Goal: Transaction & Acquisition: Book appointment/travel/reservation

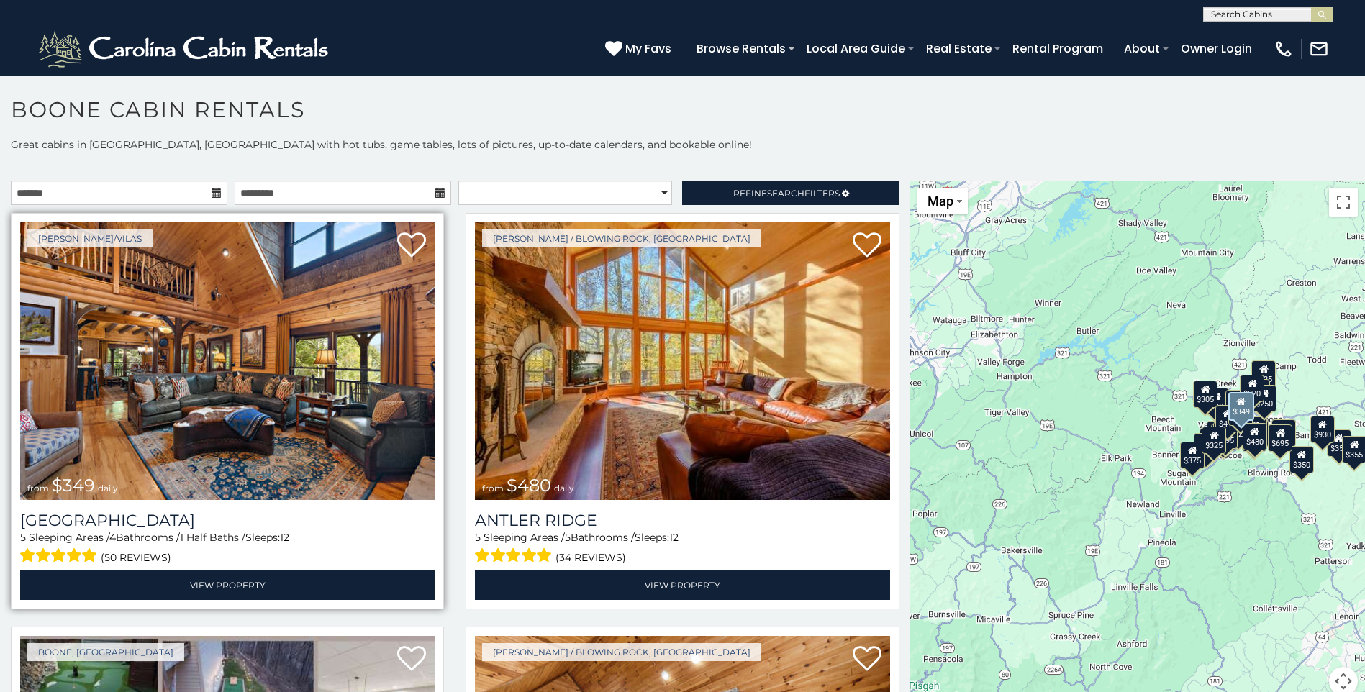
click at [304, 343] on img at bounding box center [227, 361] width 414 height 278
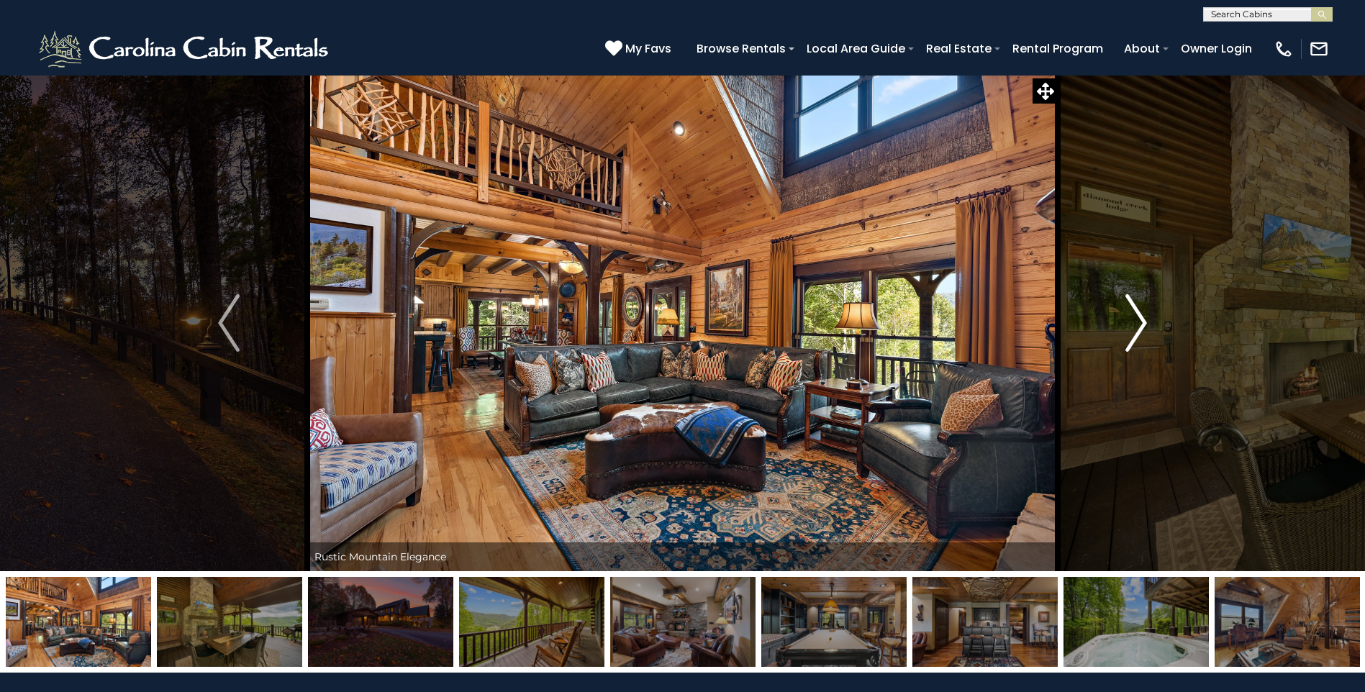
click at [1133, 320] on img "Next" at bounding box center [1136, 323] width 22 height 58
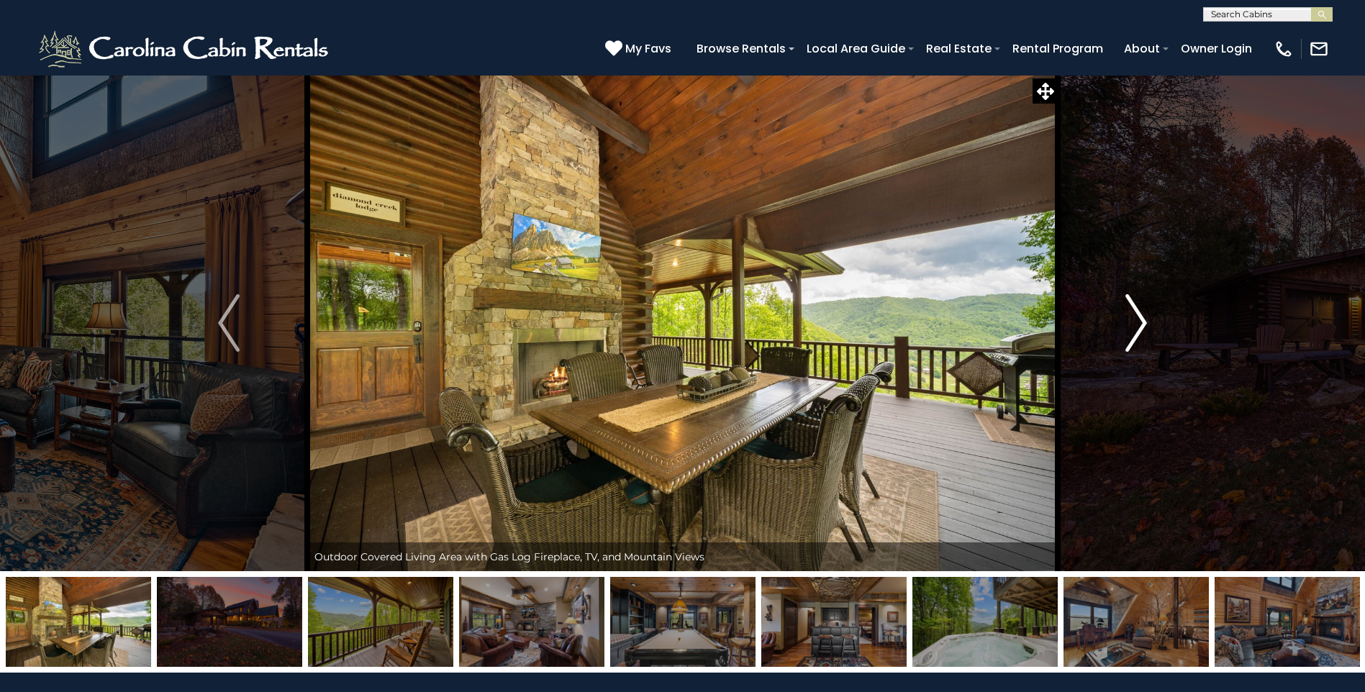
click at [1133, 320] on img "Next" at bounding box center [1136, 323] width 22 height 58
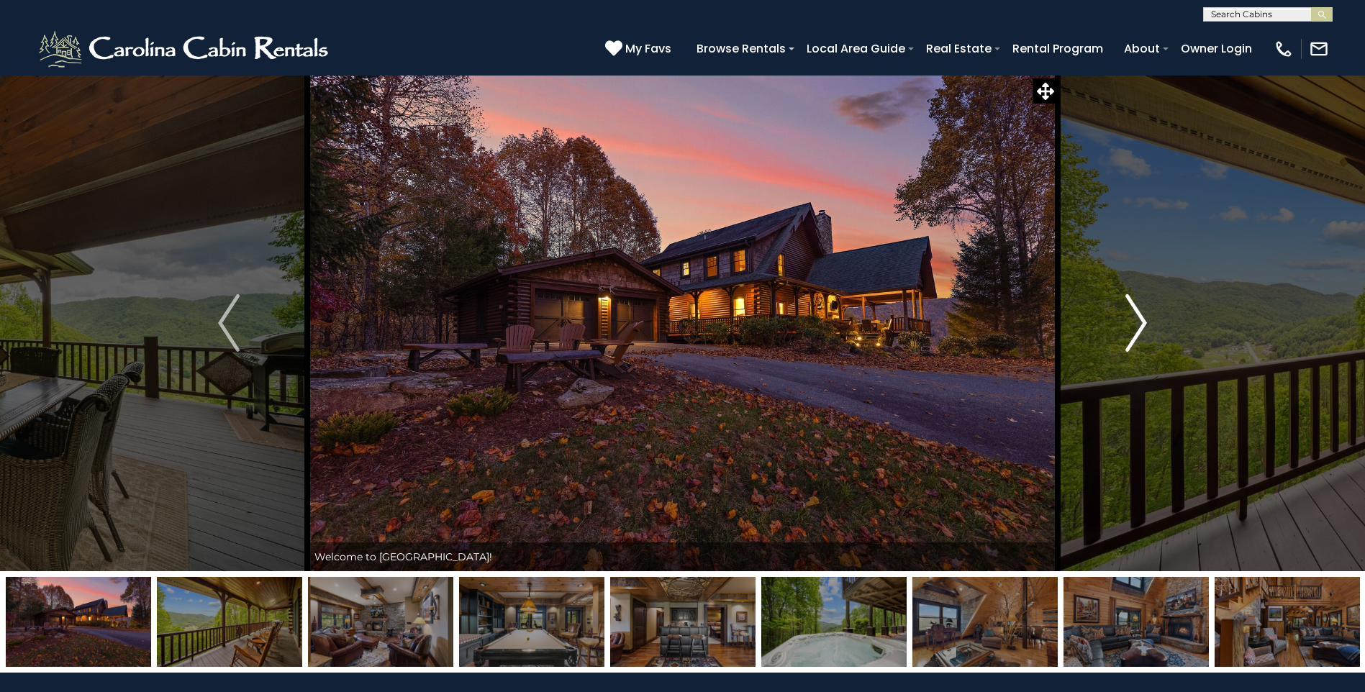
click at [1138, 324] on img "Next" at bounding box center [1136, 323] width 22 height 58
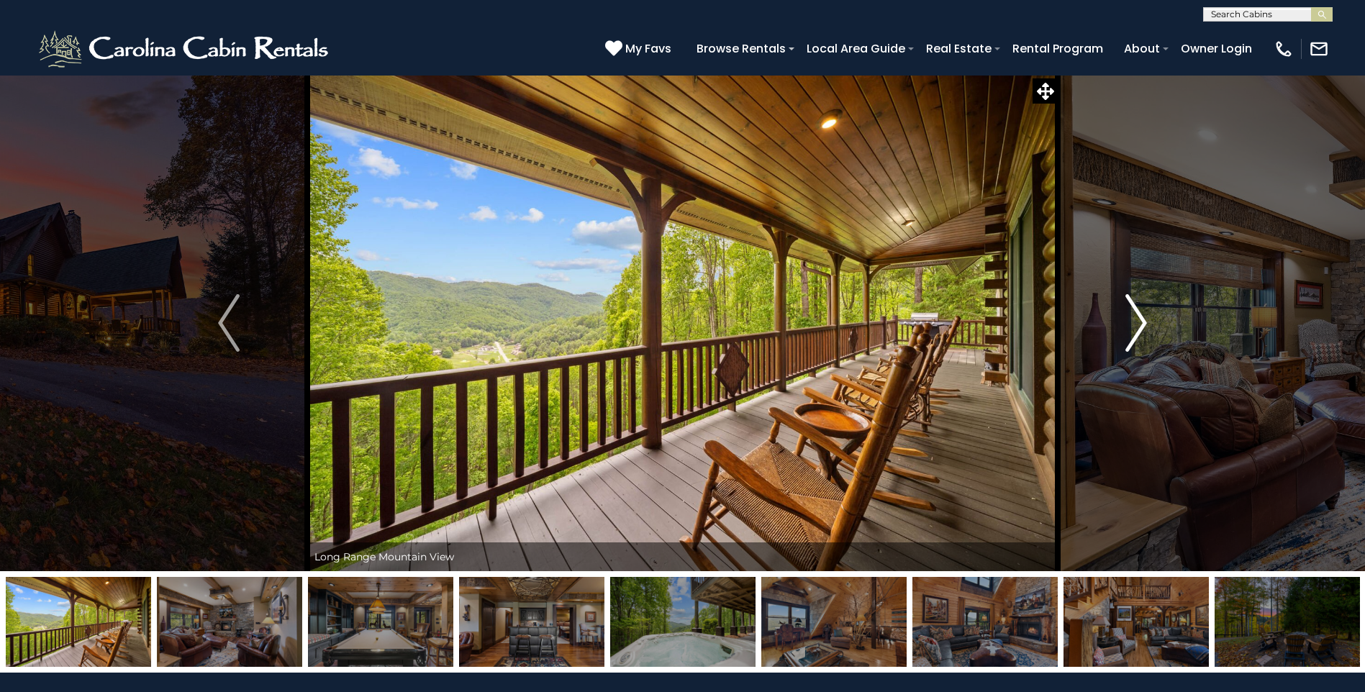
click at [1138, 324] on img "Next" at bounding box center [1136, 323] width 22 height 58
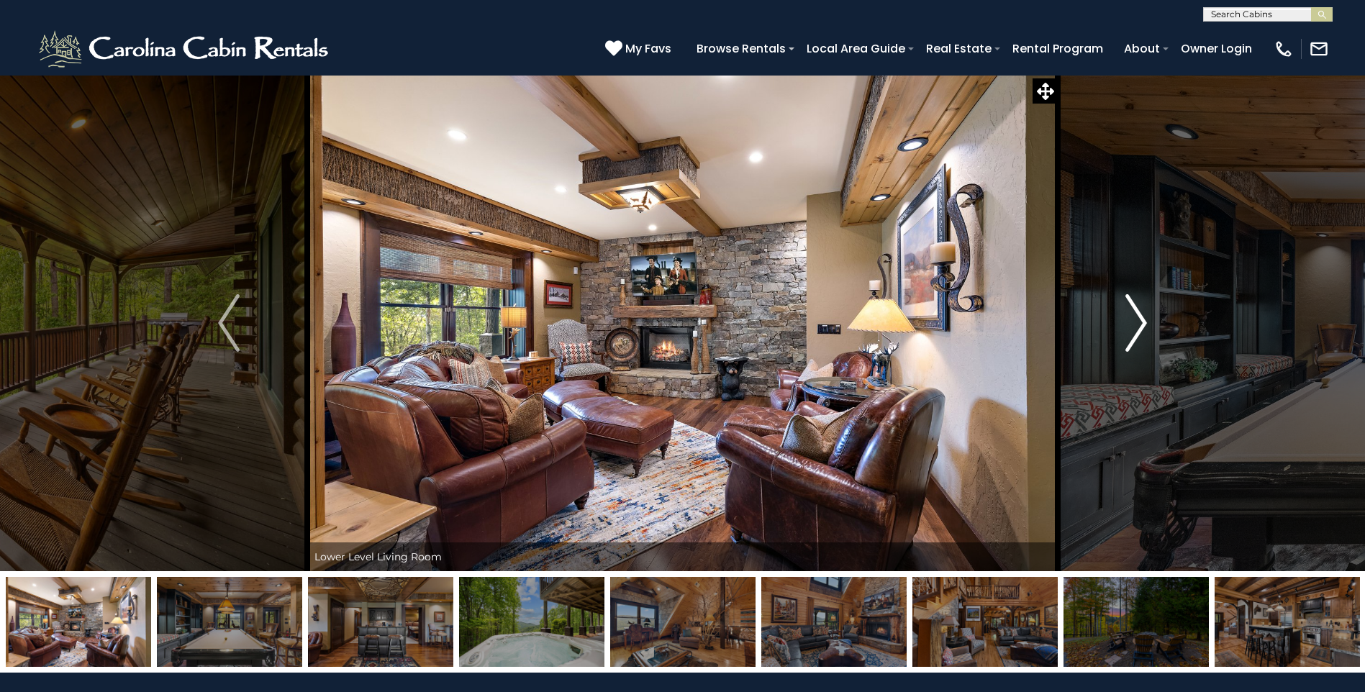
click at [1138, 324] on img "Next" at bounding box center [1136, 323] width 22 height 58
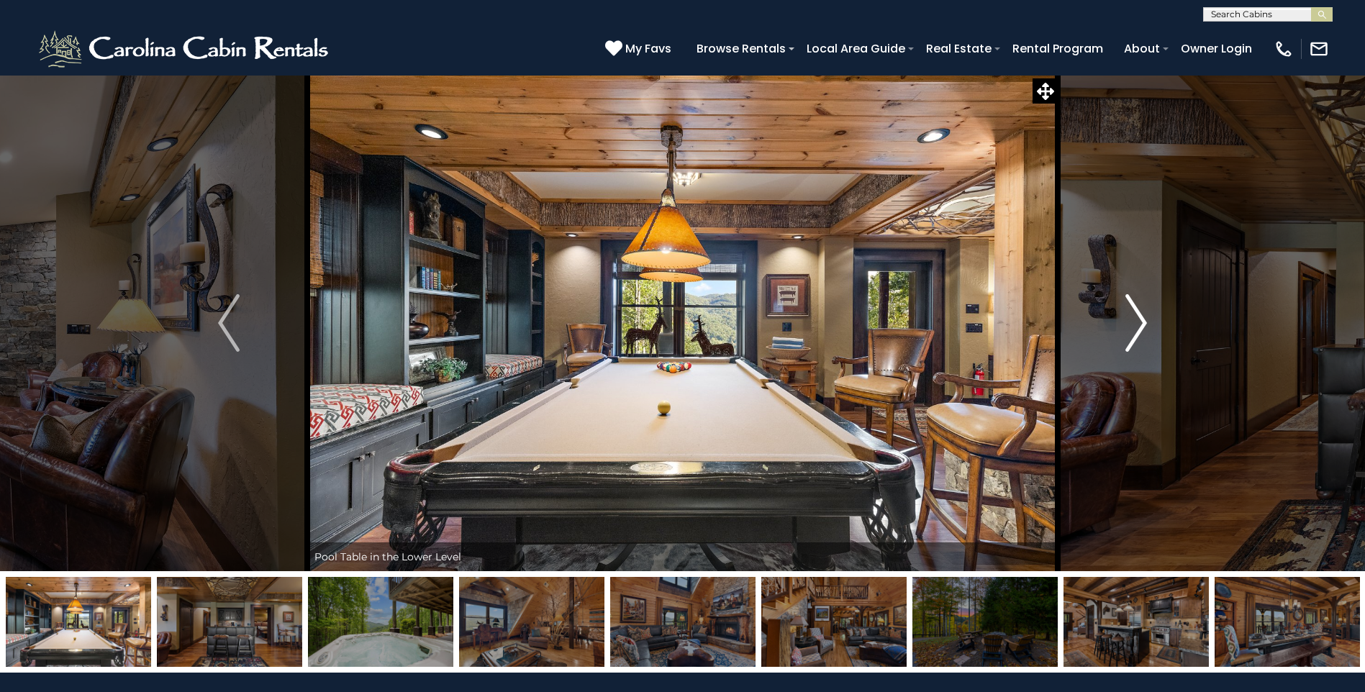
click at [1138, 324] on img "Next" at bounding box center [1136, 323] width 22 height 58
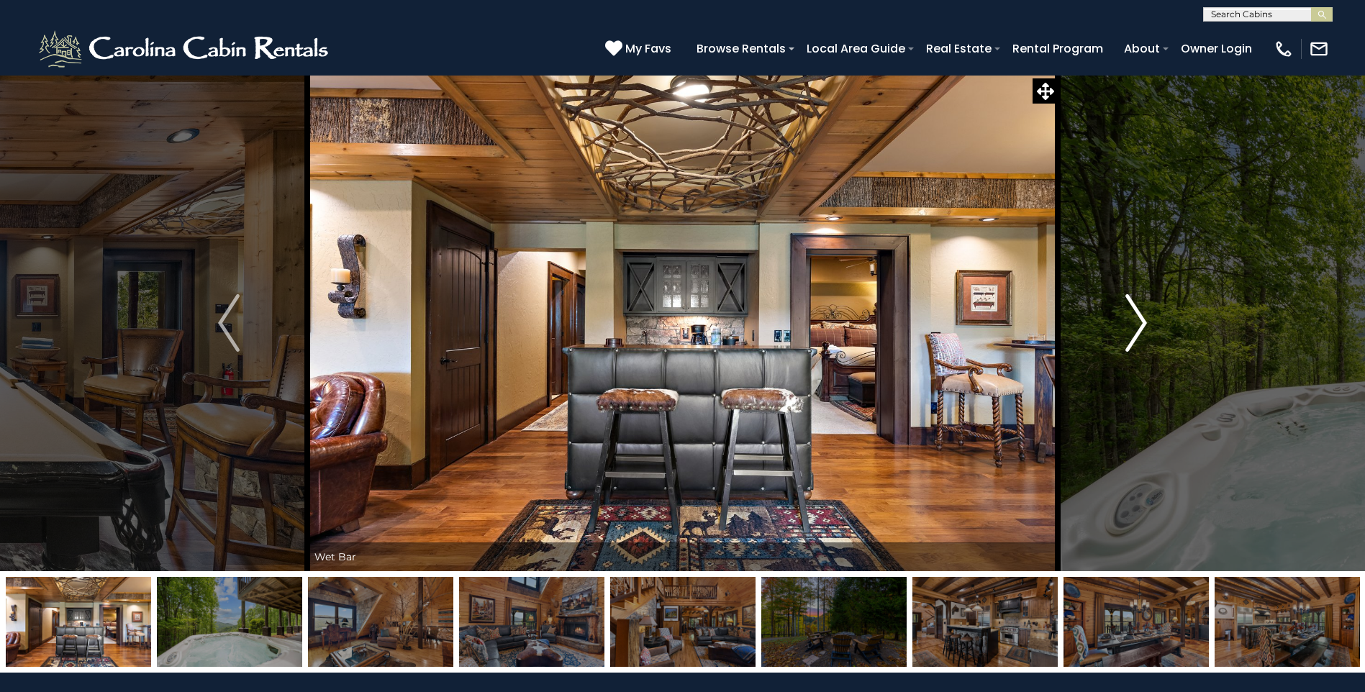
click at [1138, 324] on img "Next" at bounding box center [1136, 323] width 22 height 58
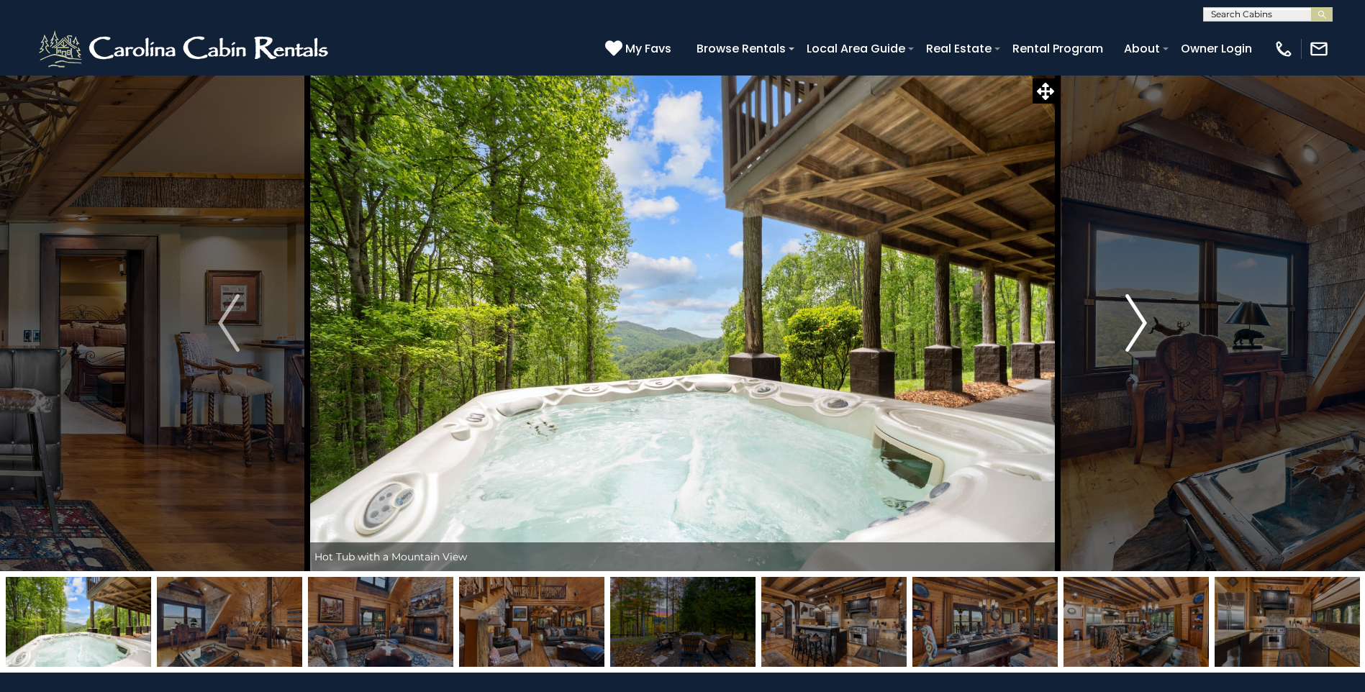
click at [1138, 324] on img "Next" at bounding box center [1136, 323] width 22 height 58
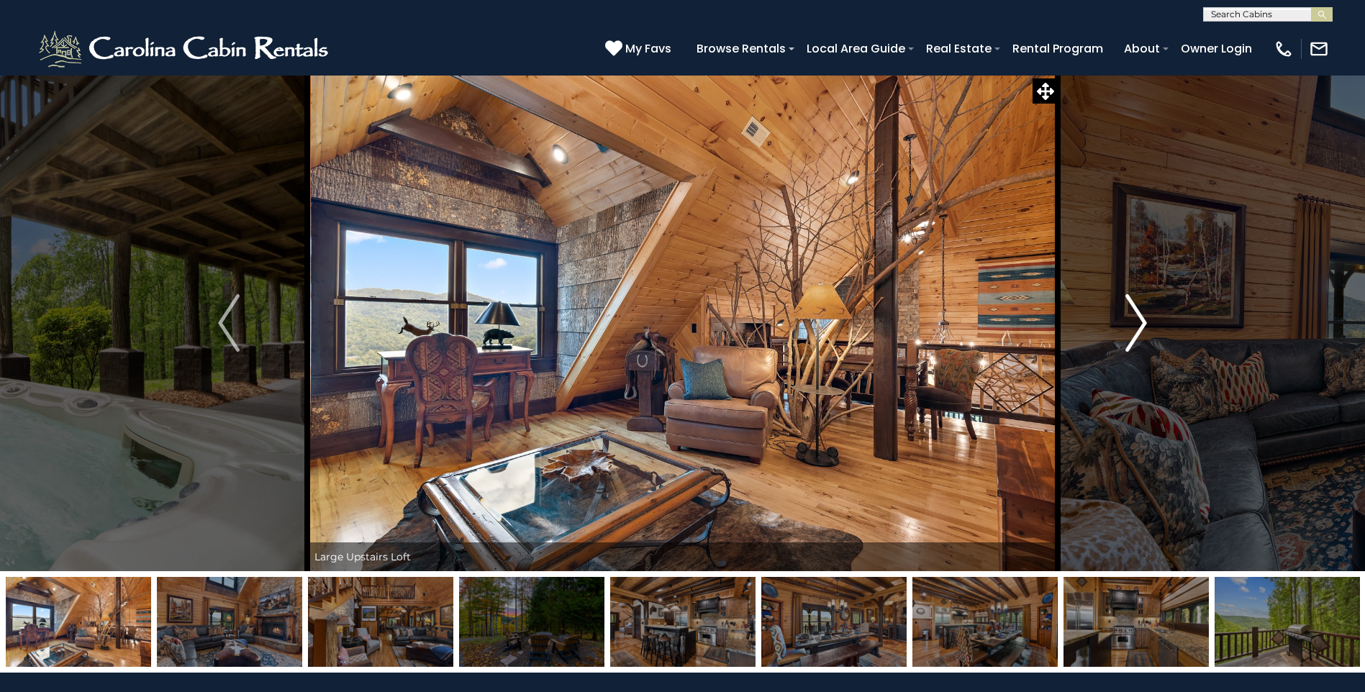
click at [1138, 324] on img "Next" at bounding box center [1136, 323] width 22 height 58
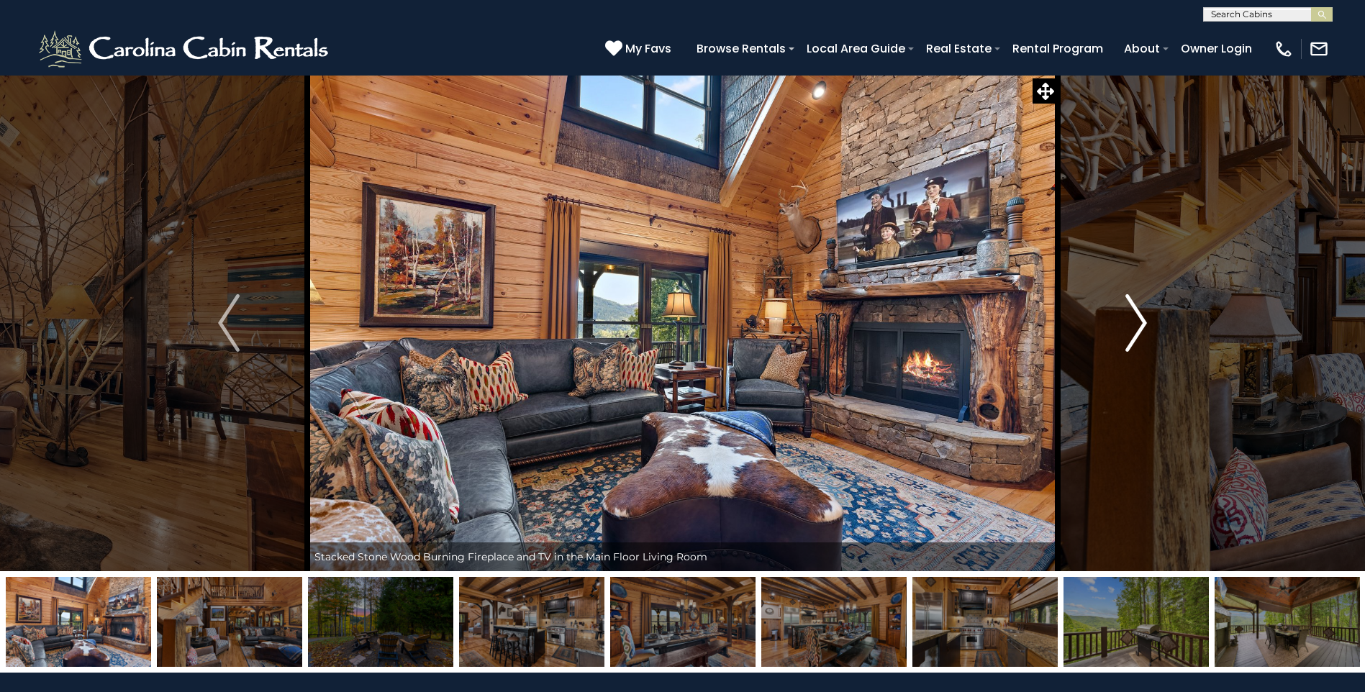
click at [1138, 324] on img "Next" at bounding box center [1136, 323] width 22 height 58
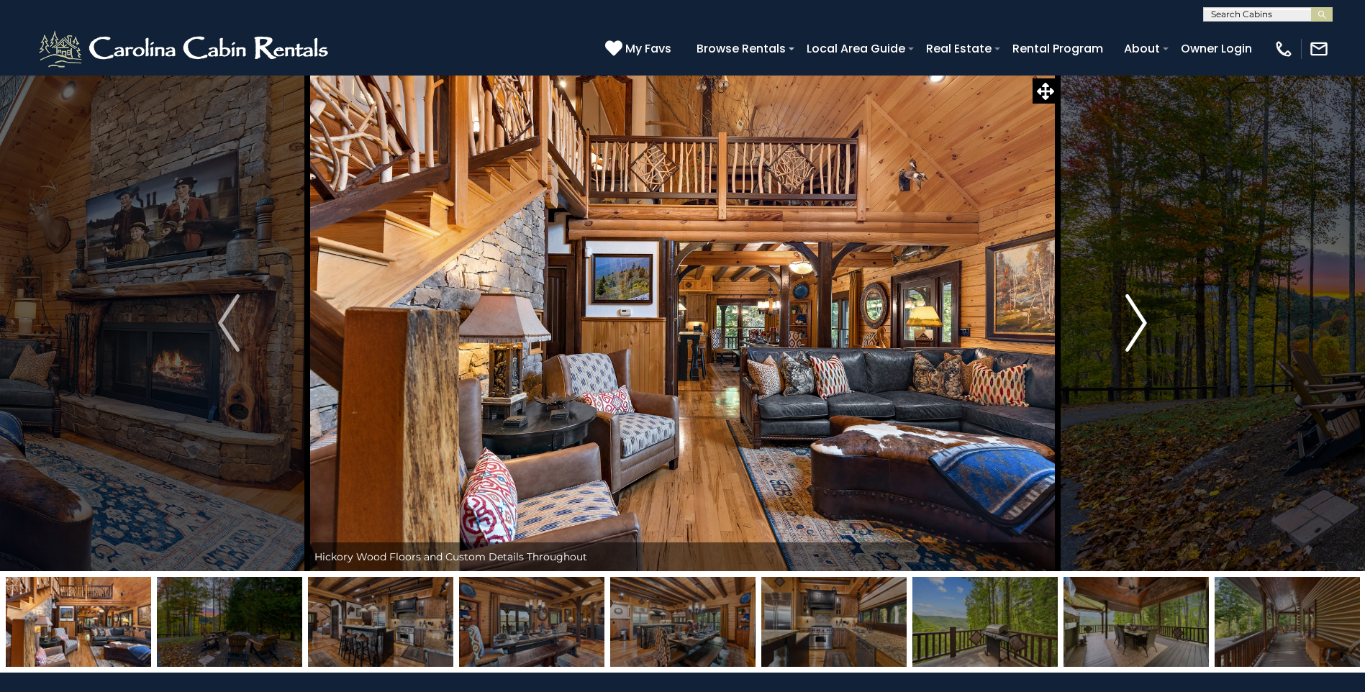
click at [1138, 324] on img "Next" at bounding box center [1136, 323] width 22 height 58
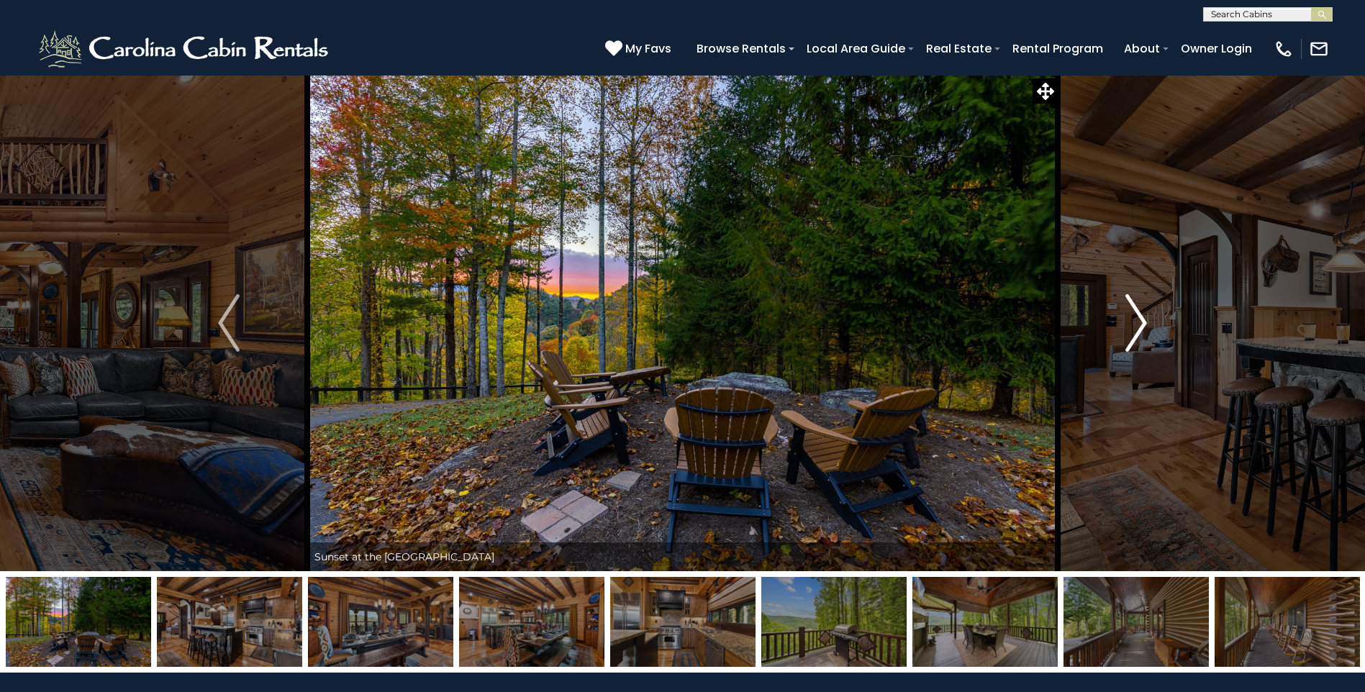
click at [1138, 324] on img "Next" at bounding box center [1136, 323] width 22 height 58
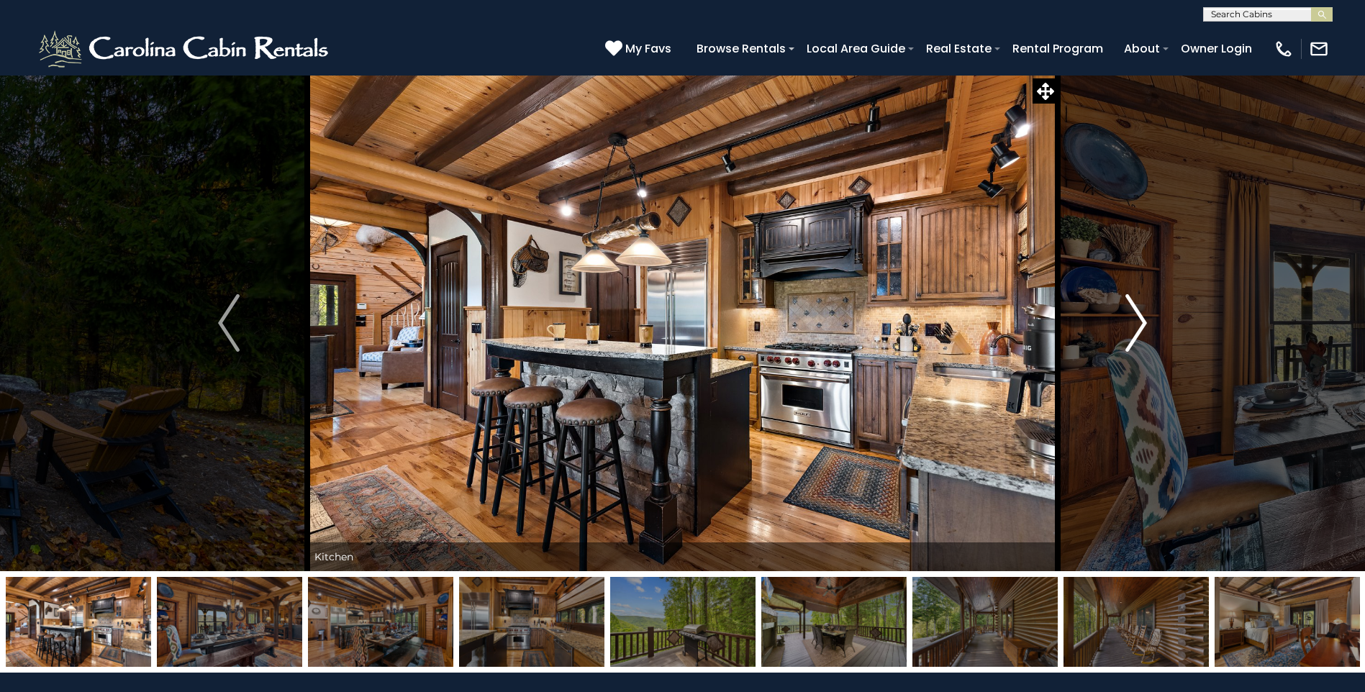
click at [1138, 324] on img "Next" at bounding box center [1136, 323] width 22 height 58
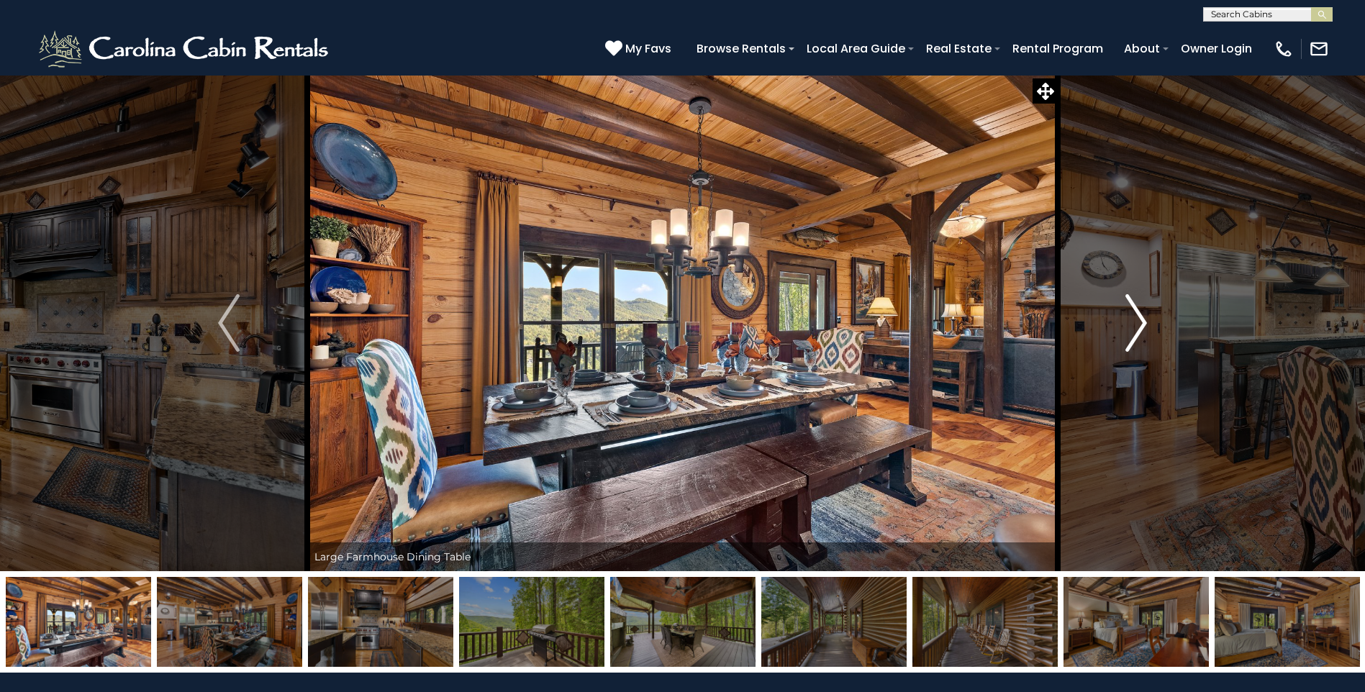
click at [1138, 324] on img "Next" at bounding box center [1136, 323] width 22 height 58
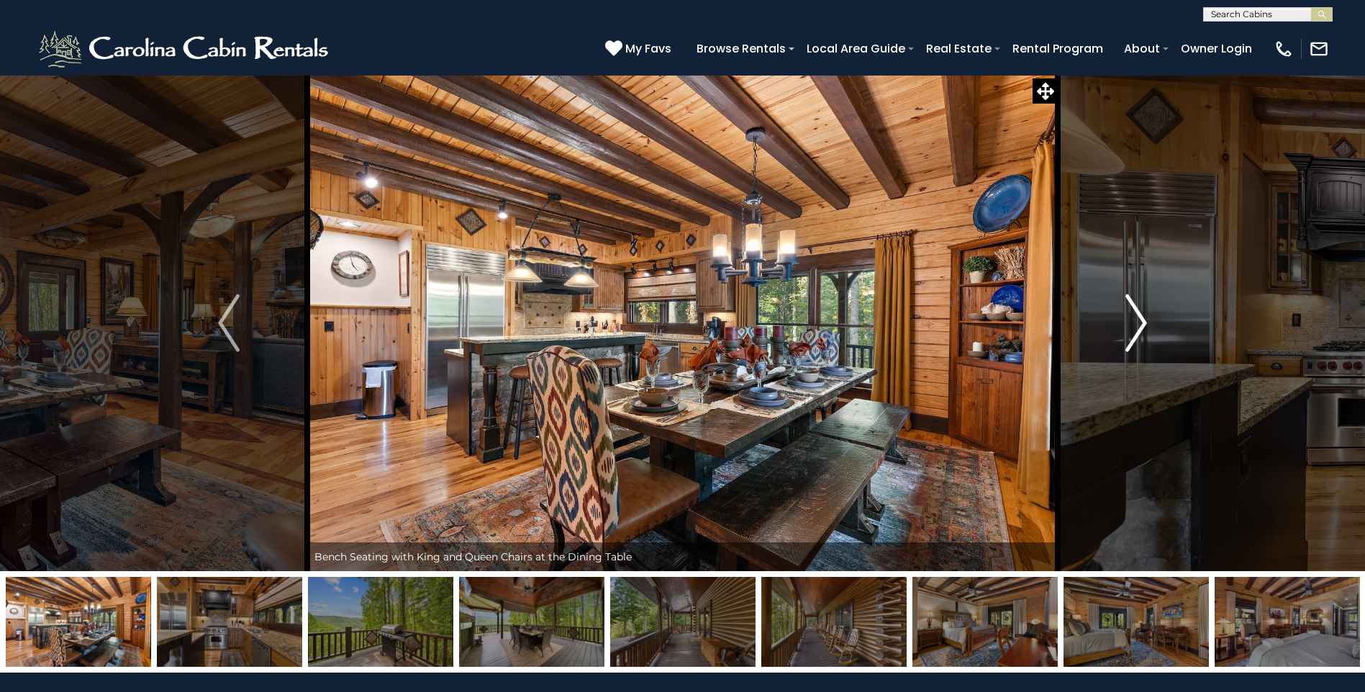
click at [1138, 324] on img "Next" at bounding box center [1136, 323] width 22 height 58
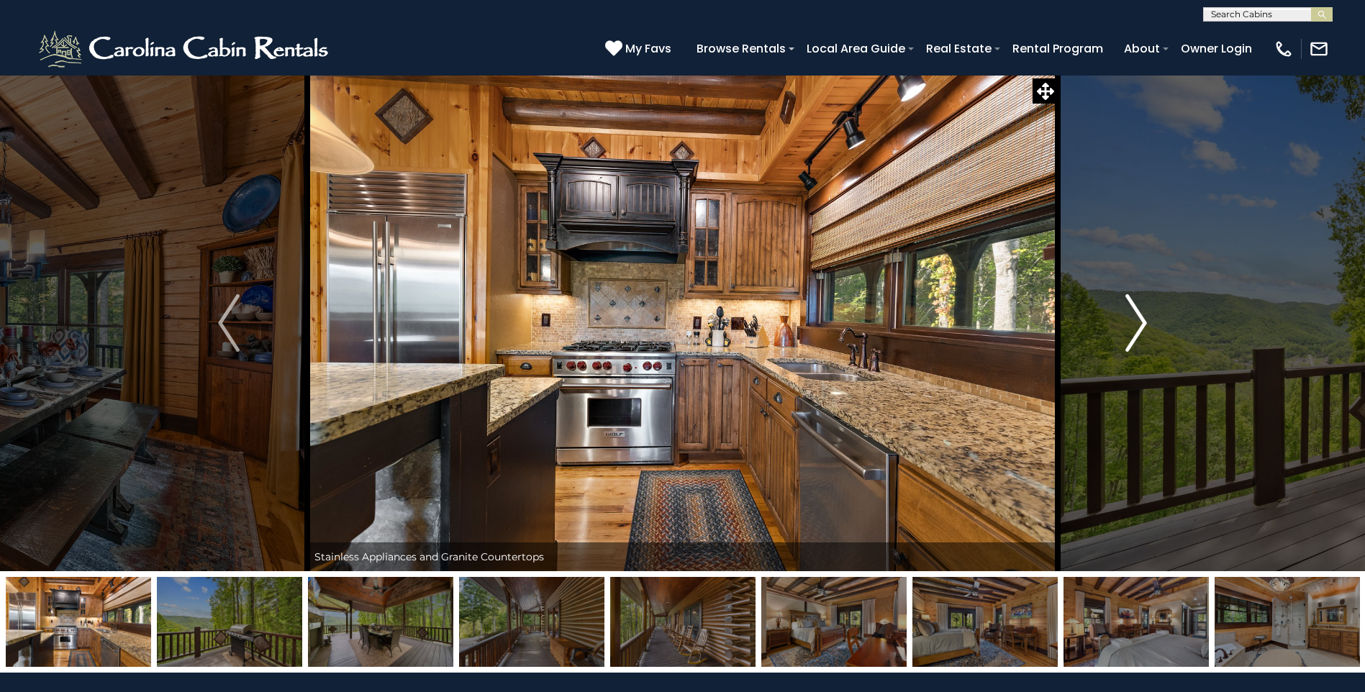
click at [1138, 322] on img "Next" at bounding box center [1136, 323] width 22 height 58
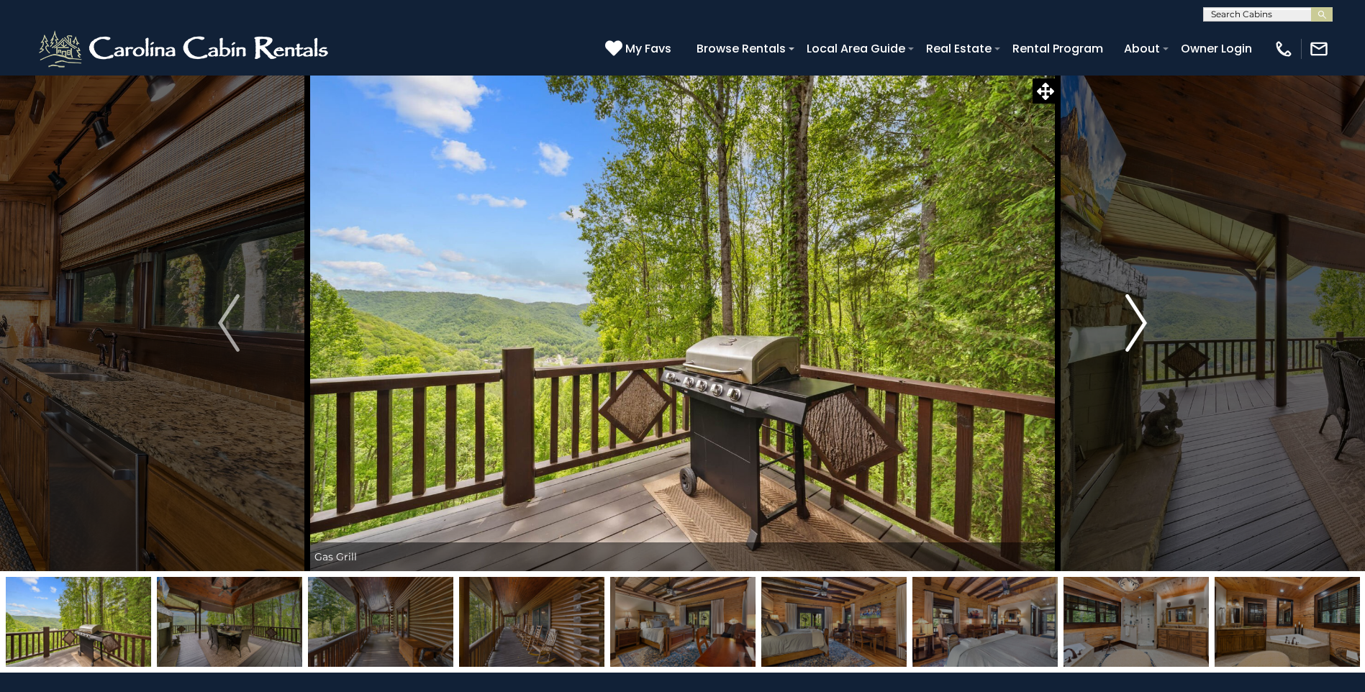
click at [1138, 322] on img "Next" at bounding box center [1136, 323] width 22 height 58
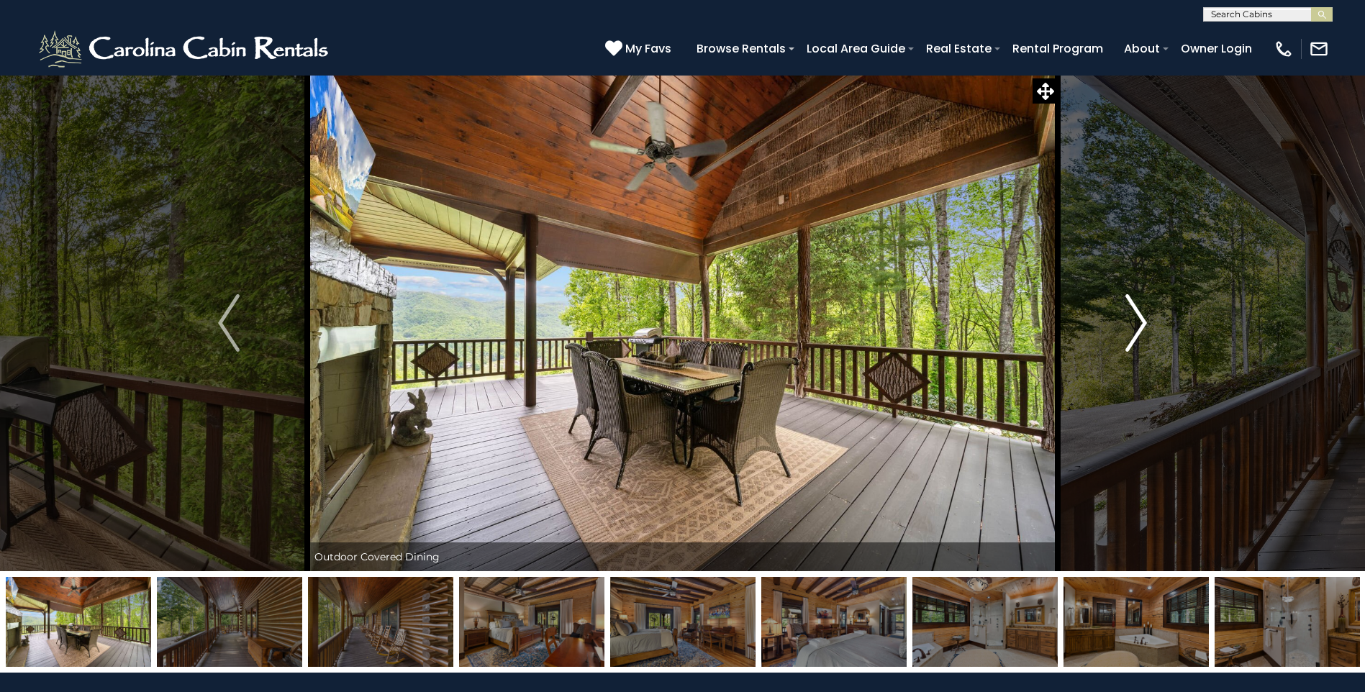
click at [1138, 322] on img "Next" at bounding box center [1136, 323] width 22 height 58
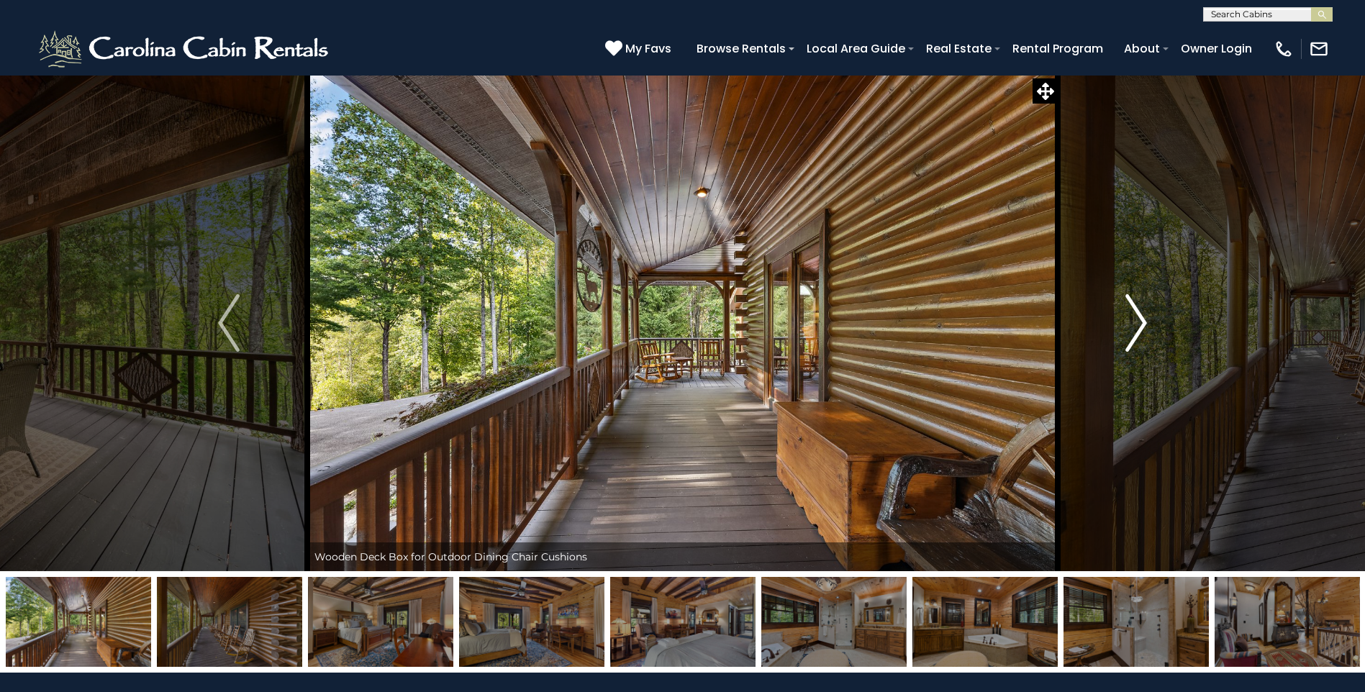
click at [1138, 322] on img "Next" at bounding box center [1136, 323] width 22 height 58
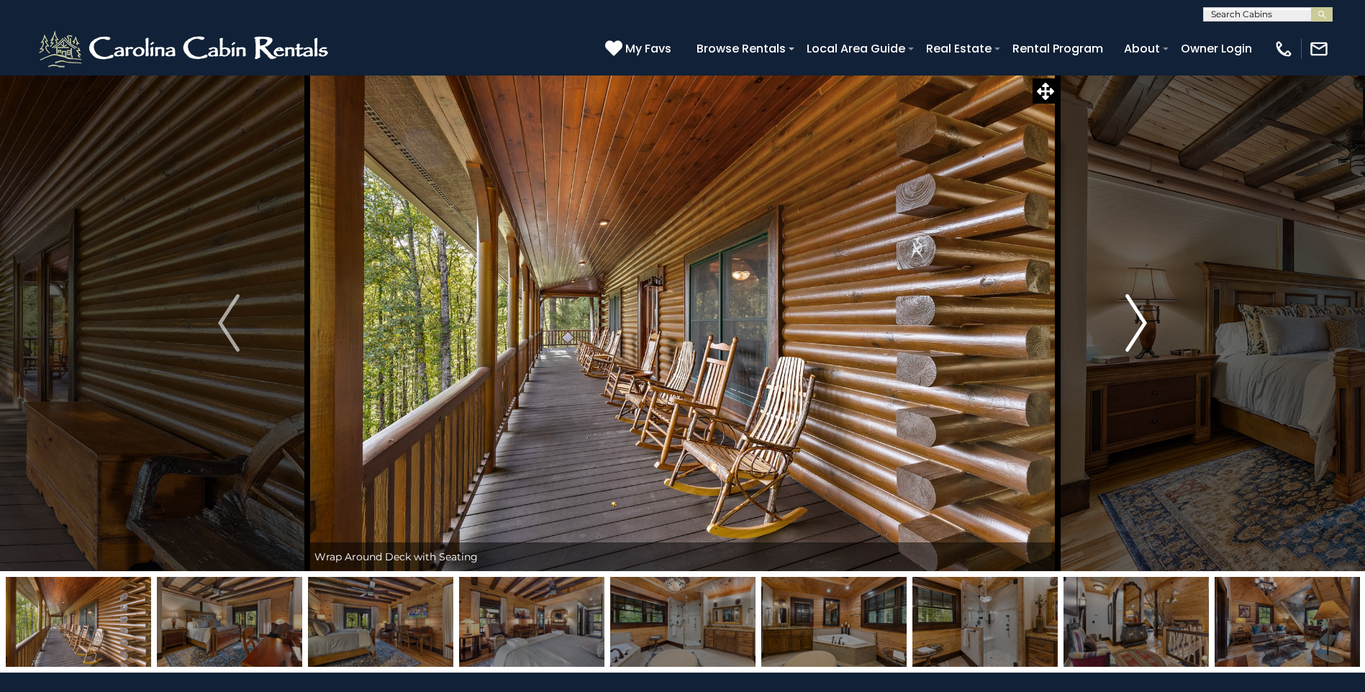
click at [1138, 322] on img "Next" at bounding box center [1136, 323] width 22 height 58
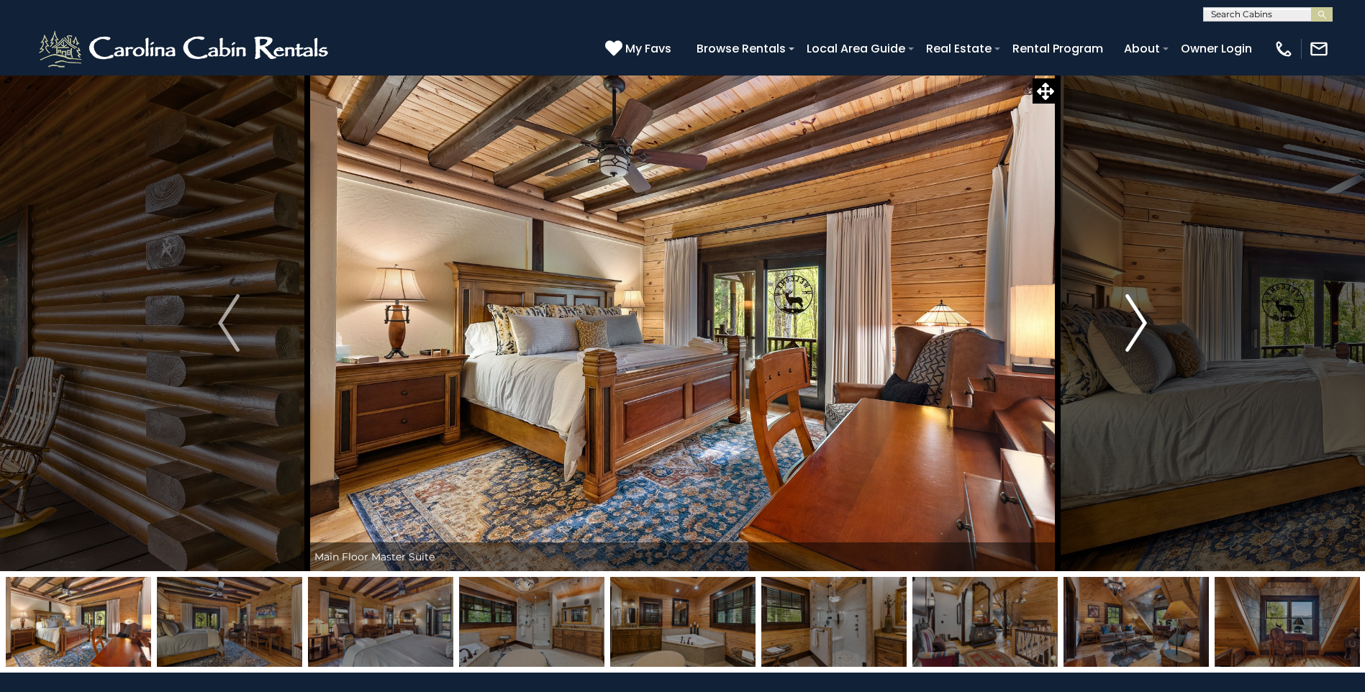
click at [1138, 322] on img "Next" at bounding box center [1136, 323] width 22 height 58
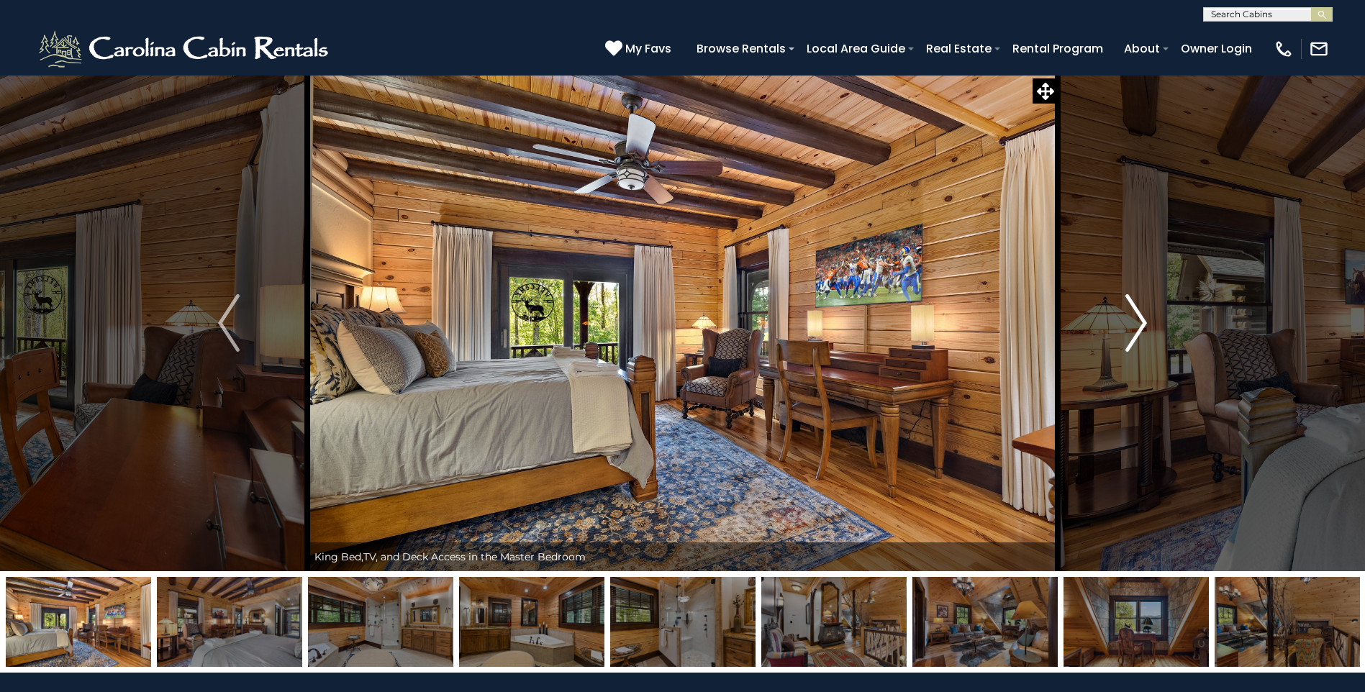
click at [1138, 322] on img "Next" at bounding box center [1136, 323] width 22 height 58
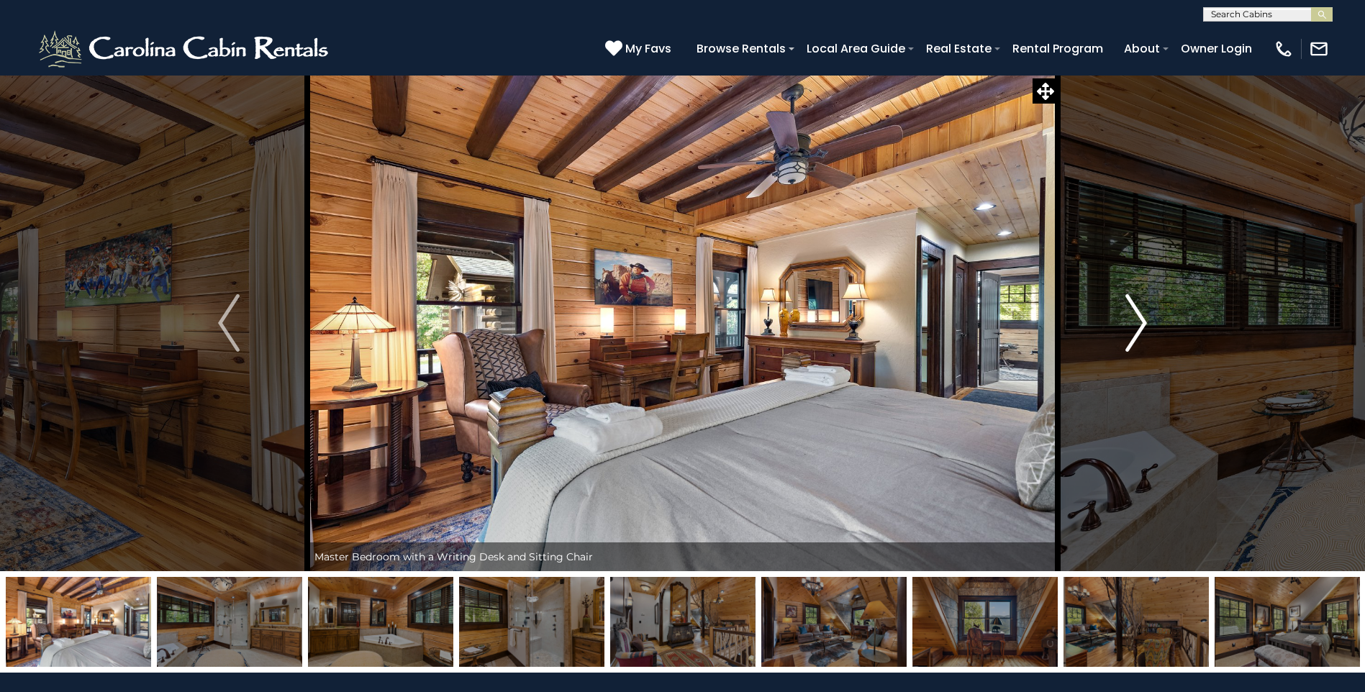
click at [1138, 322] on img "Next" at bounding box center [1136, 323] width 22 height 58
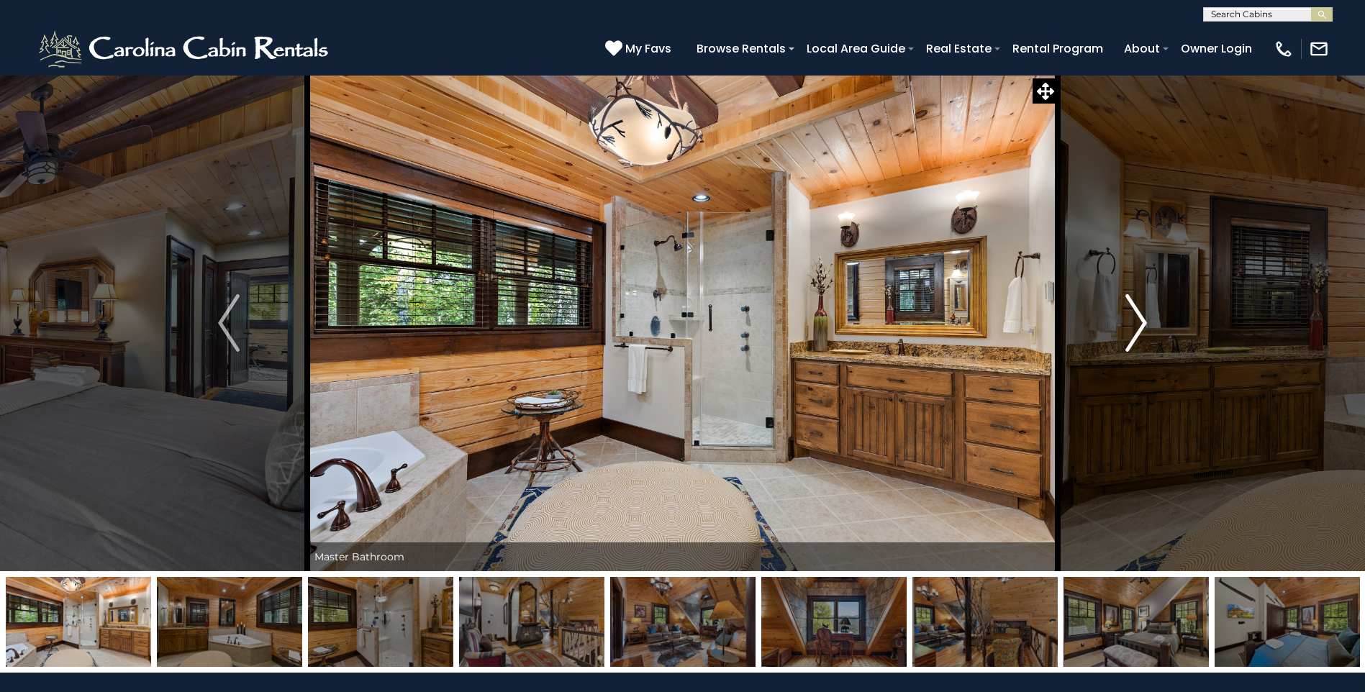
click at [1138, 322] on img "Next" at bounding box center [1136, 323] width 22 height 58
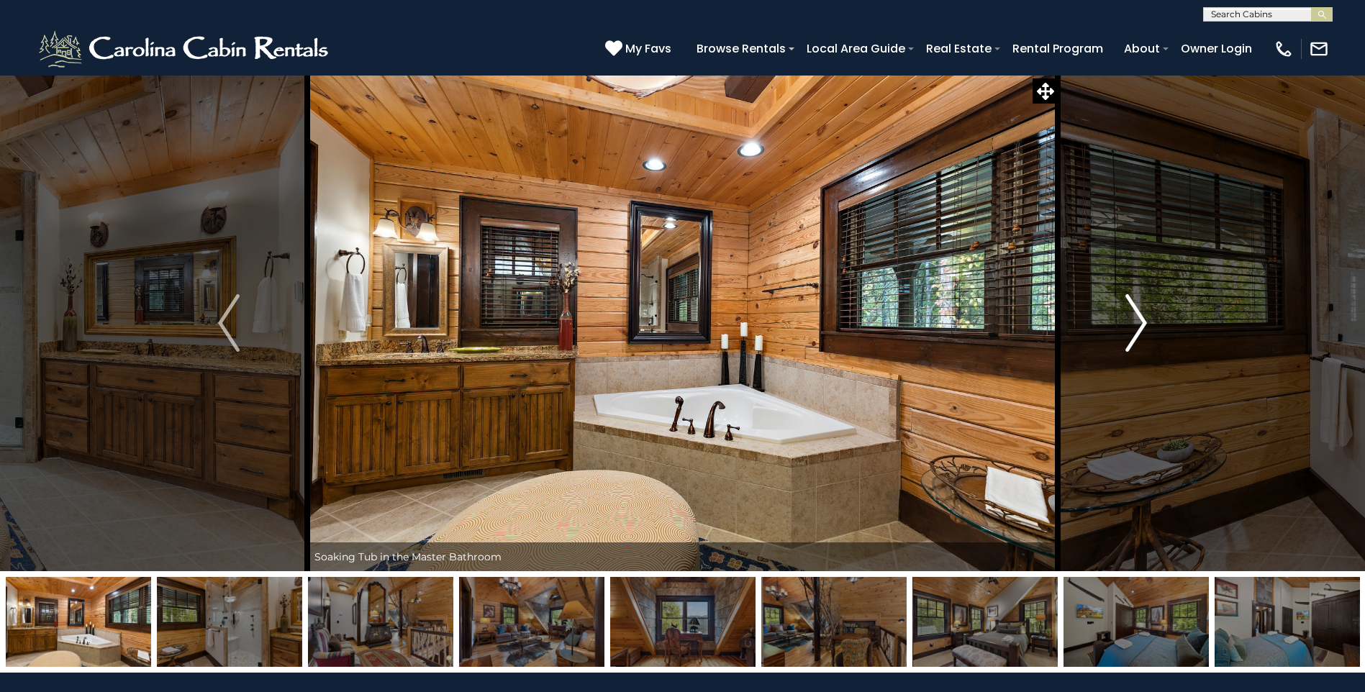
click at [1138, 322] on img "Next" at bounding box center [1136, 323] width 22 height 58
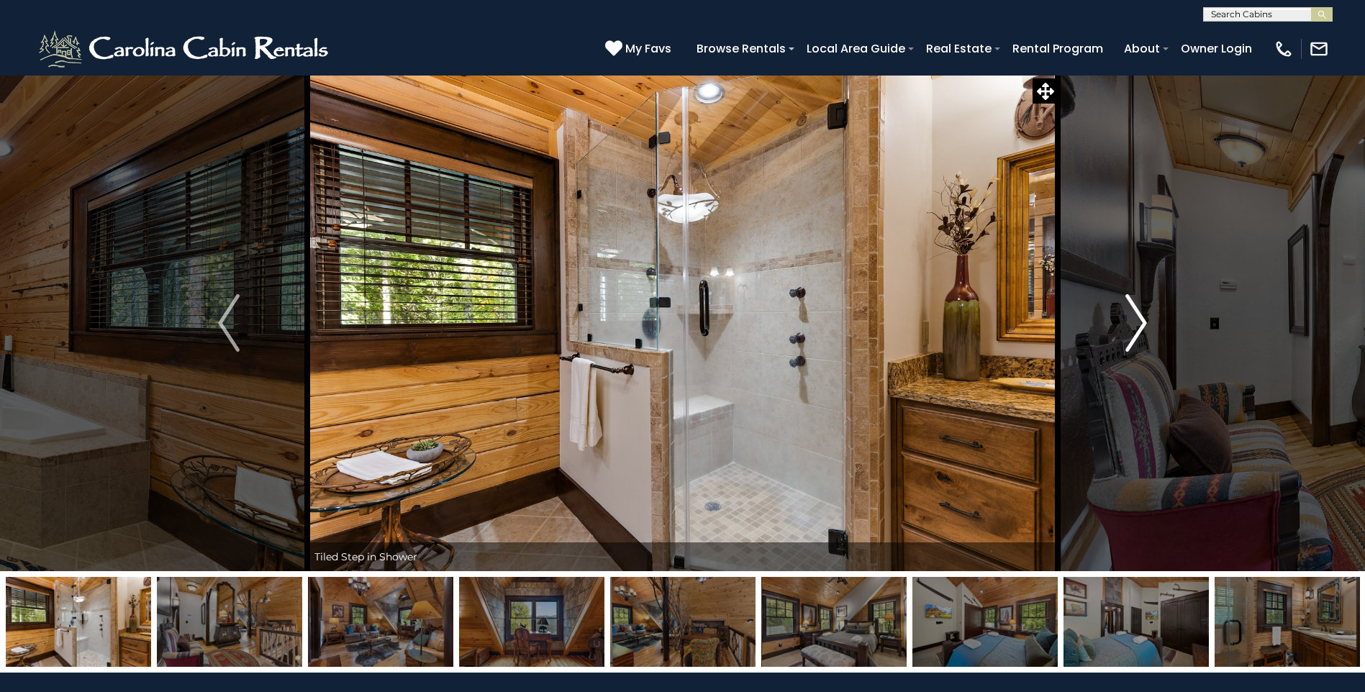
click at [1138, 322] on img "Next" at bounding box center [1136, 323] width 22 height 58
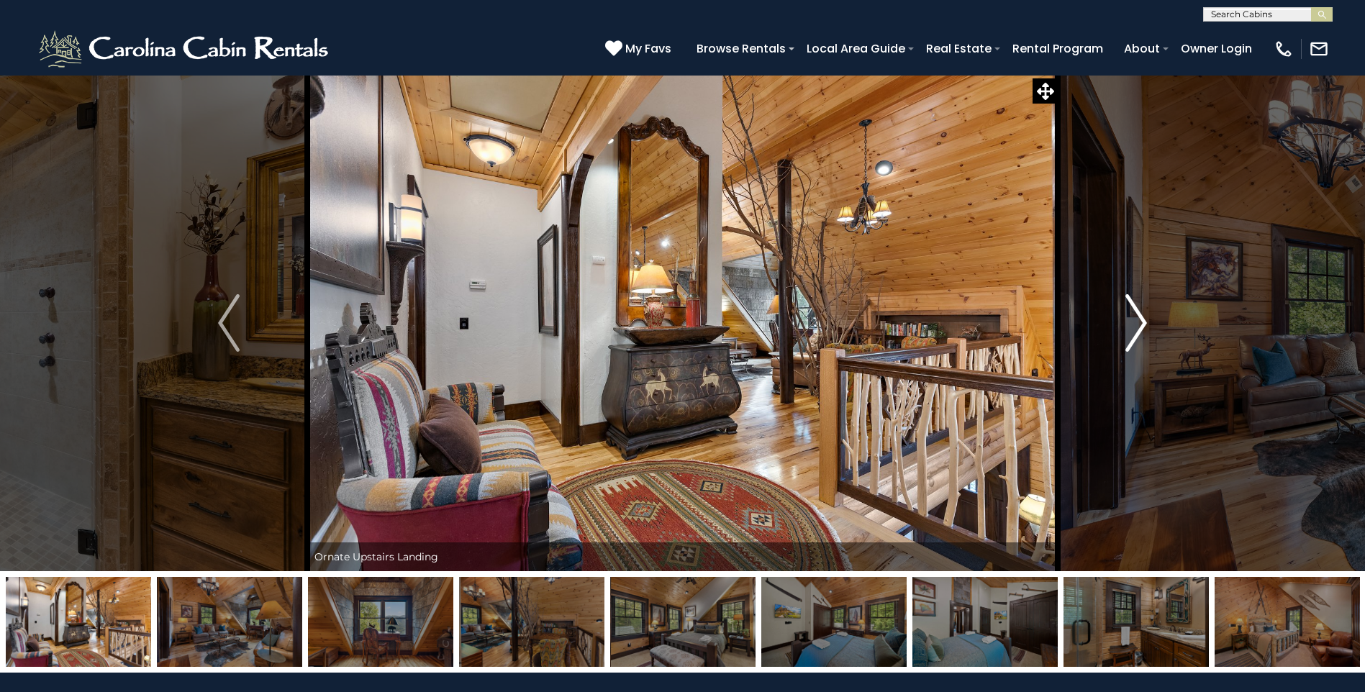
click at [1138, 322] on img "Next" at bounding box center [1136, 323] width 22 height 58
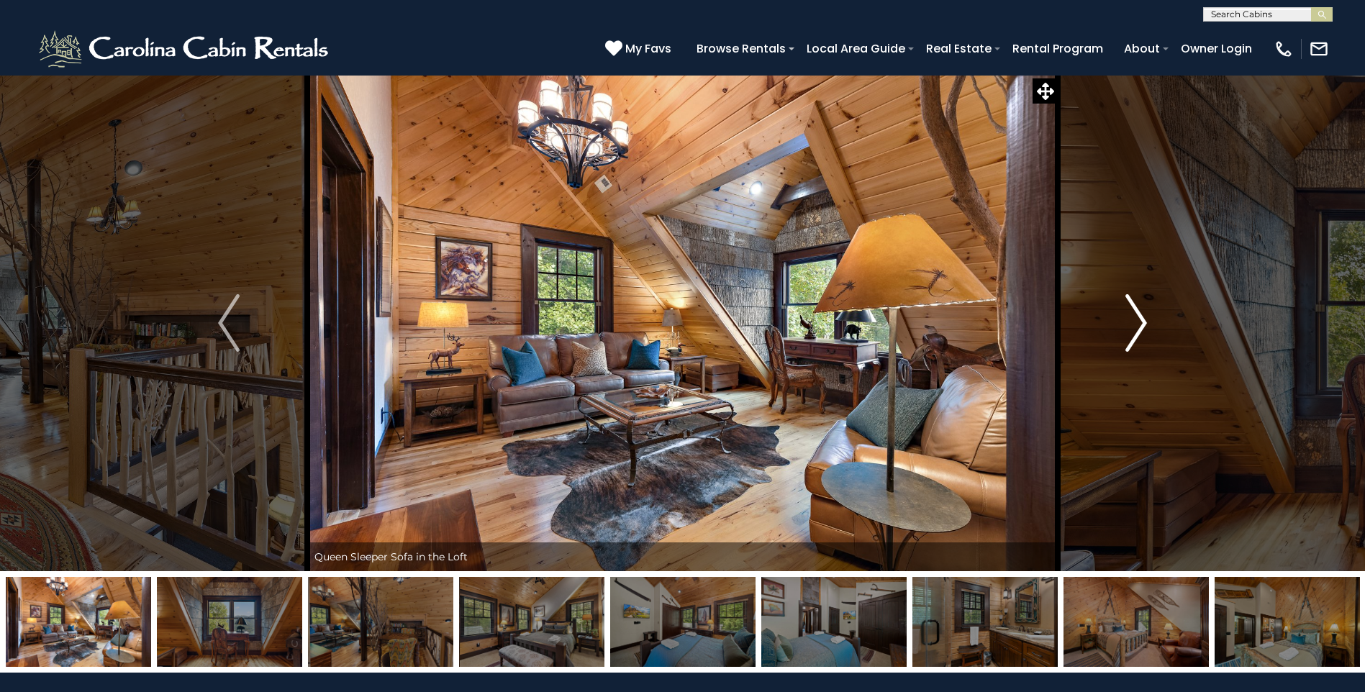
click at [1138, 322] on img "Next" at bounding box center [1136, 323] width 22 height 58
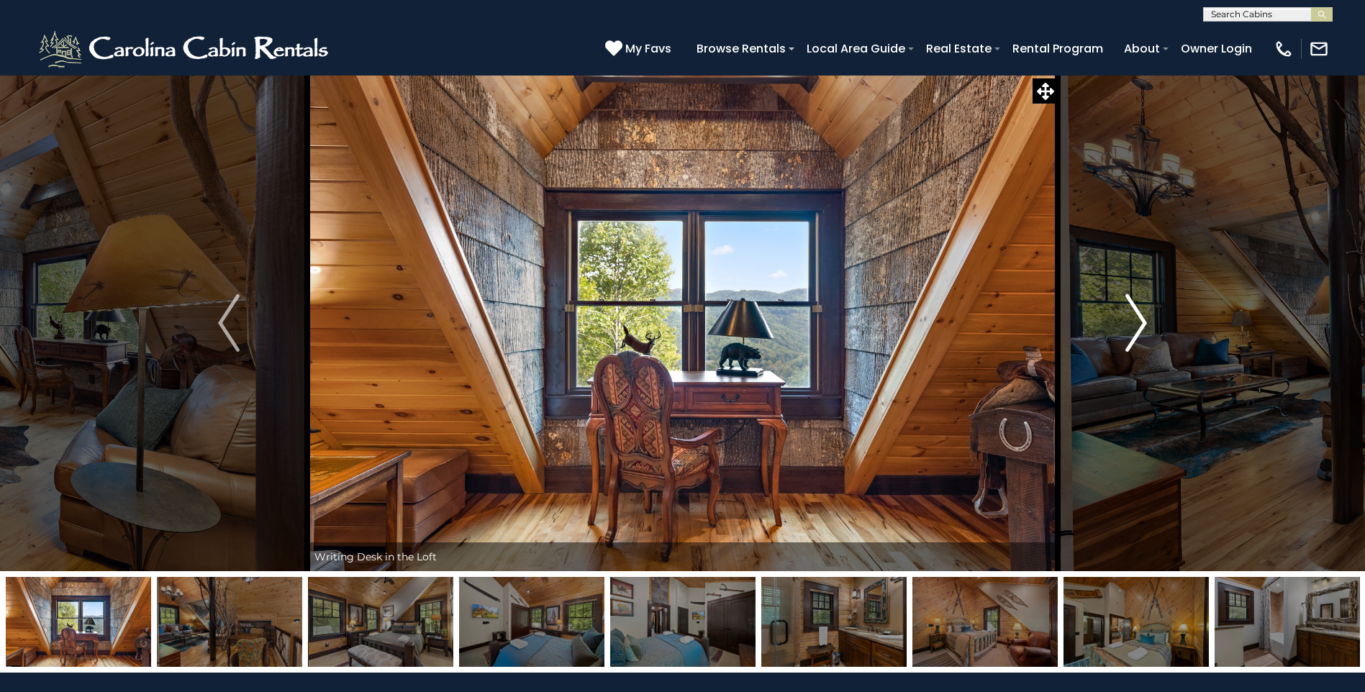
click at [1138, 322] on img "Next" at bounding box center [1136, 323] width 22 height 58
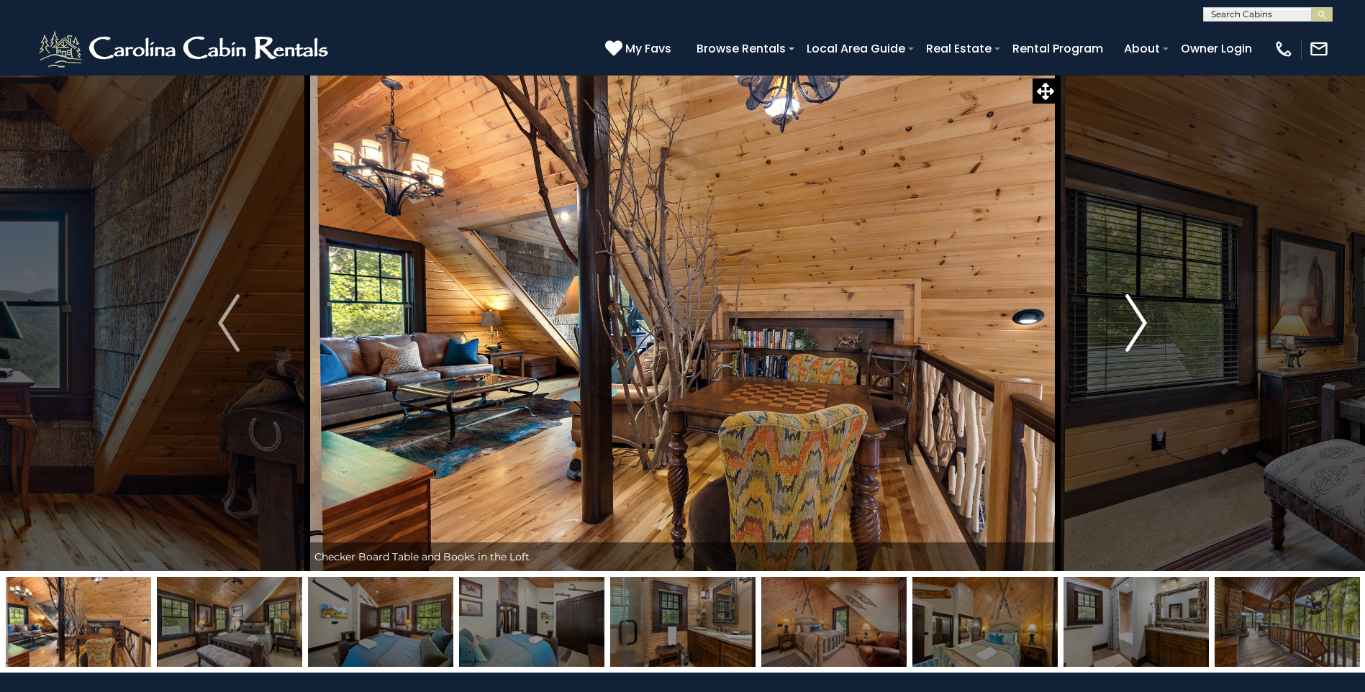
click at [1138, 322] on img "Next" at bounding box center [1136, 323] width 22 height 58
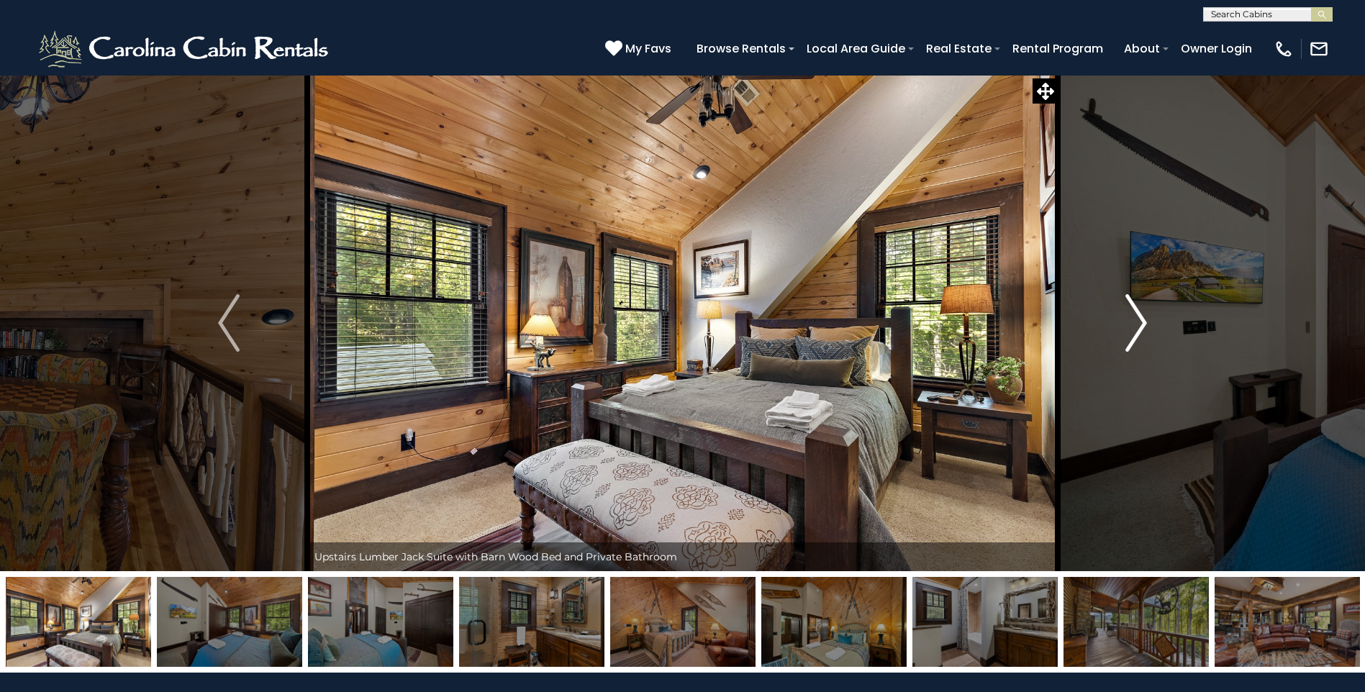
click at [1138, 322] on img "Next" at bounding box center [1136, 323] width 22 height 58
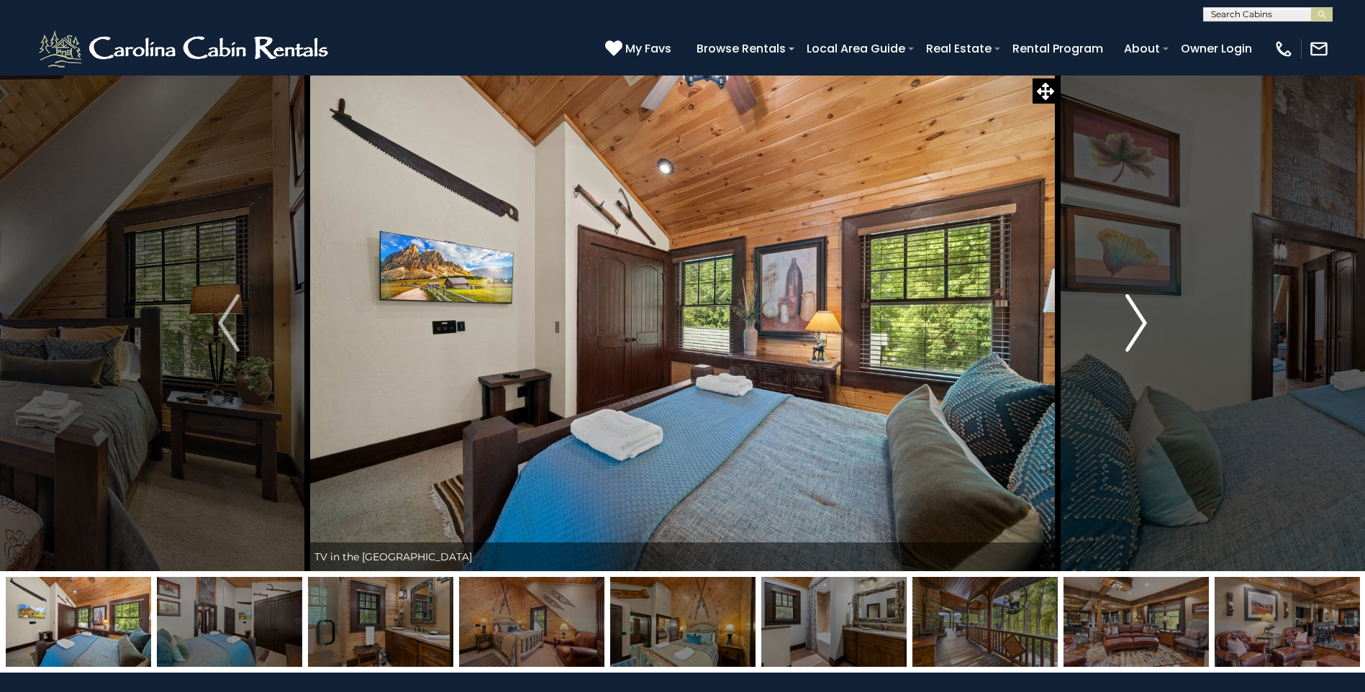
click at [1138, 322] on img "Next" at bounding box center [1136, 323] width 22 height 58
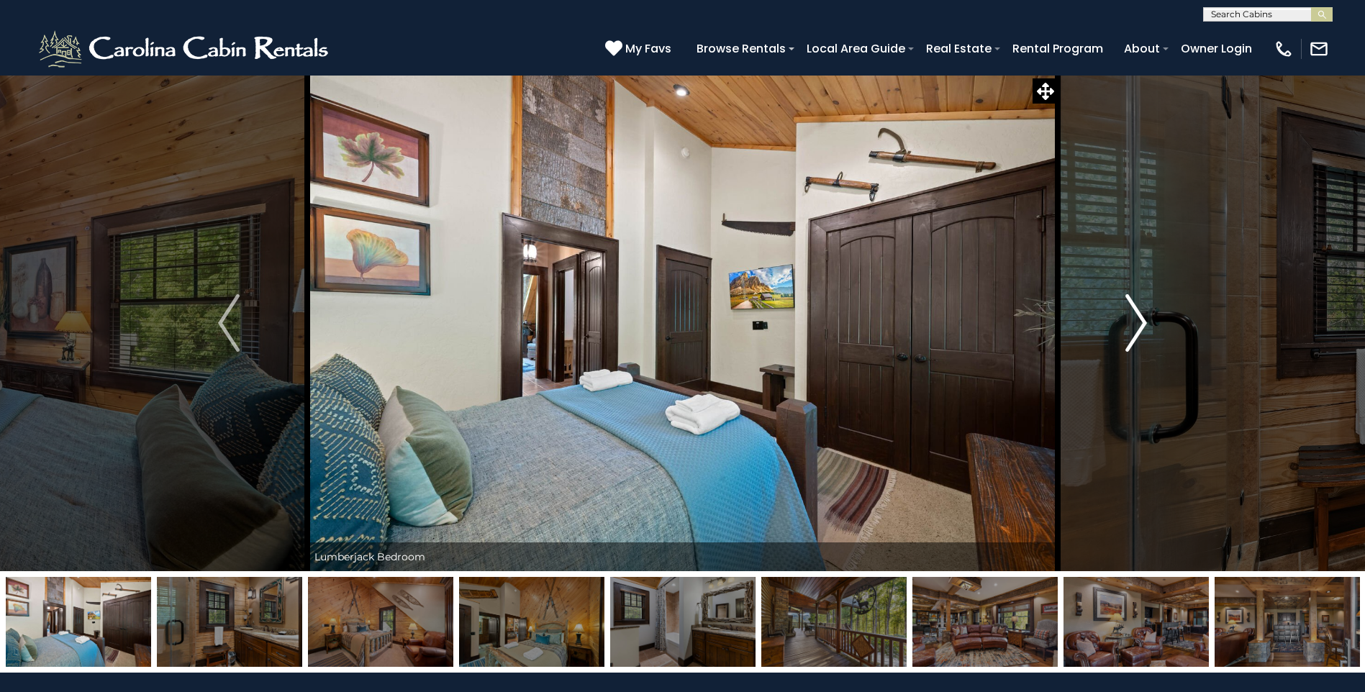
click at [1138, 322] on img "Next" at bounding box center [1136, 323] width 22 height 58
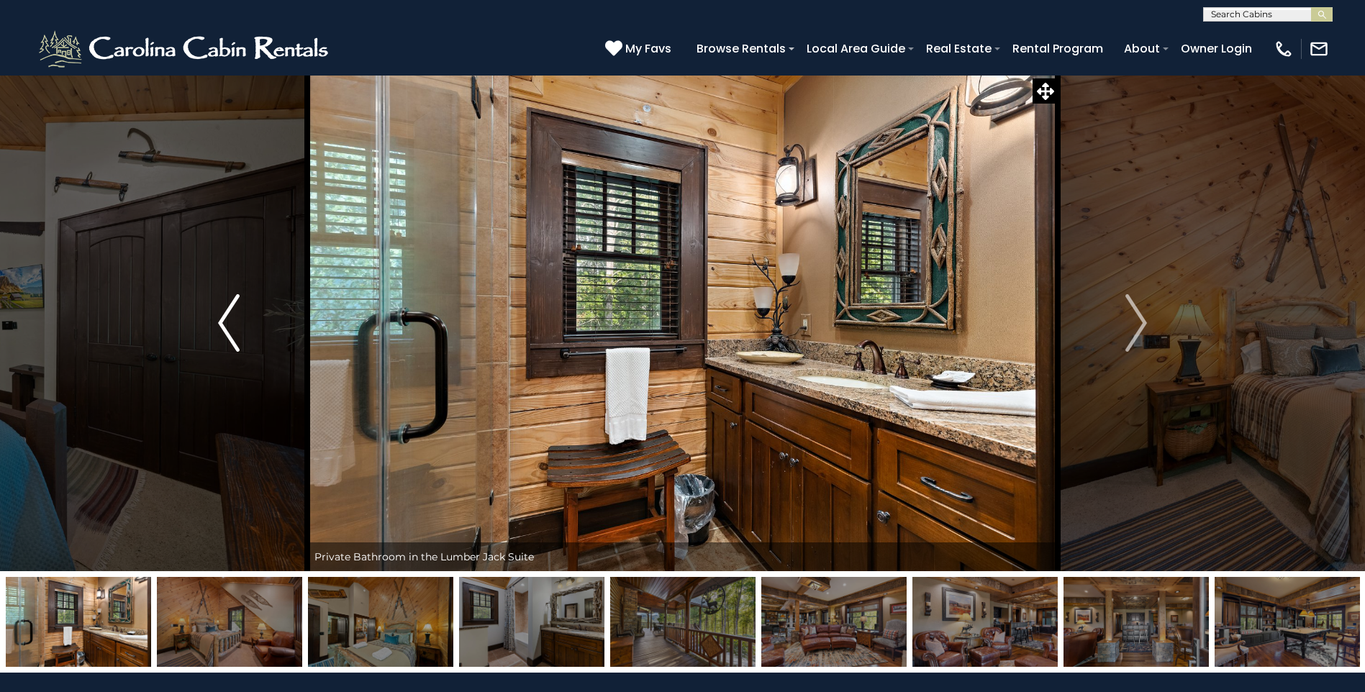
click at [253, 345] on button "Previous" at bounding box center [228, 323] width 157 height 496
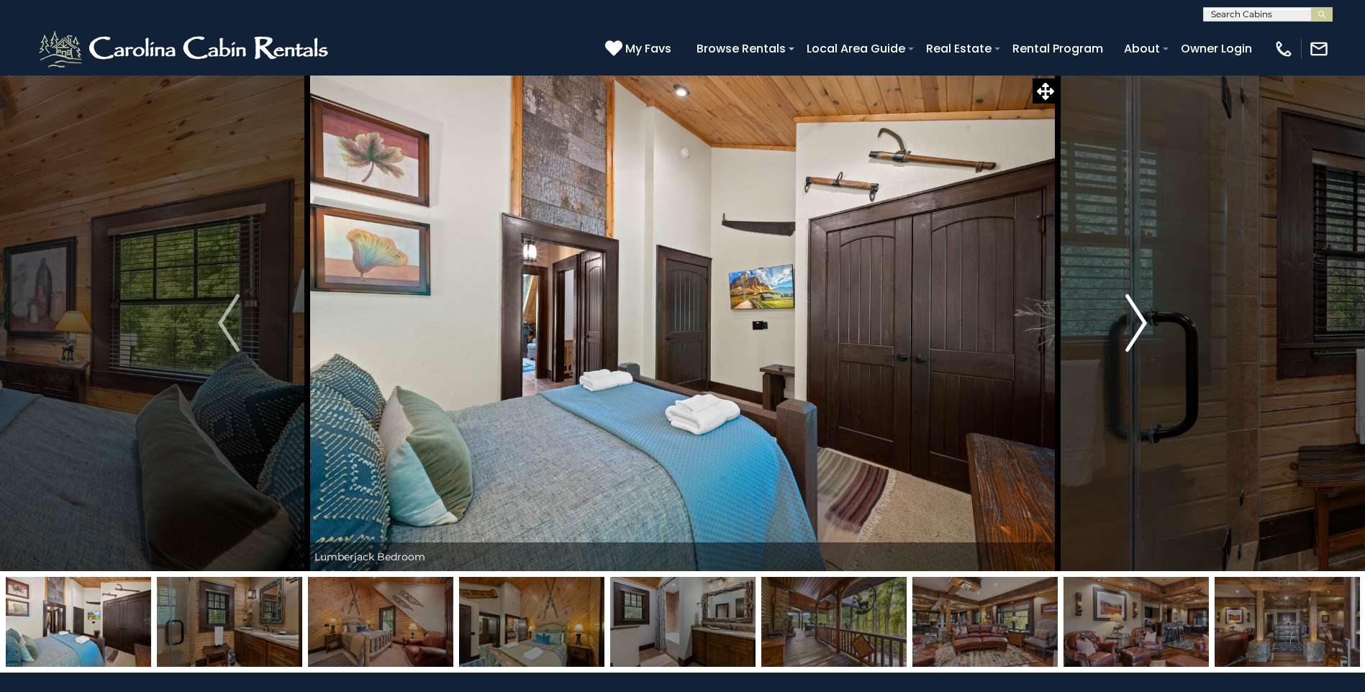
click at [1140, 319] on img "Next" at bounding box center [1136, 323] width 22 height 58
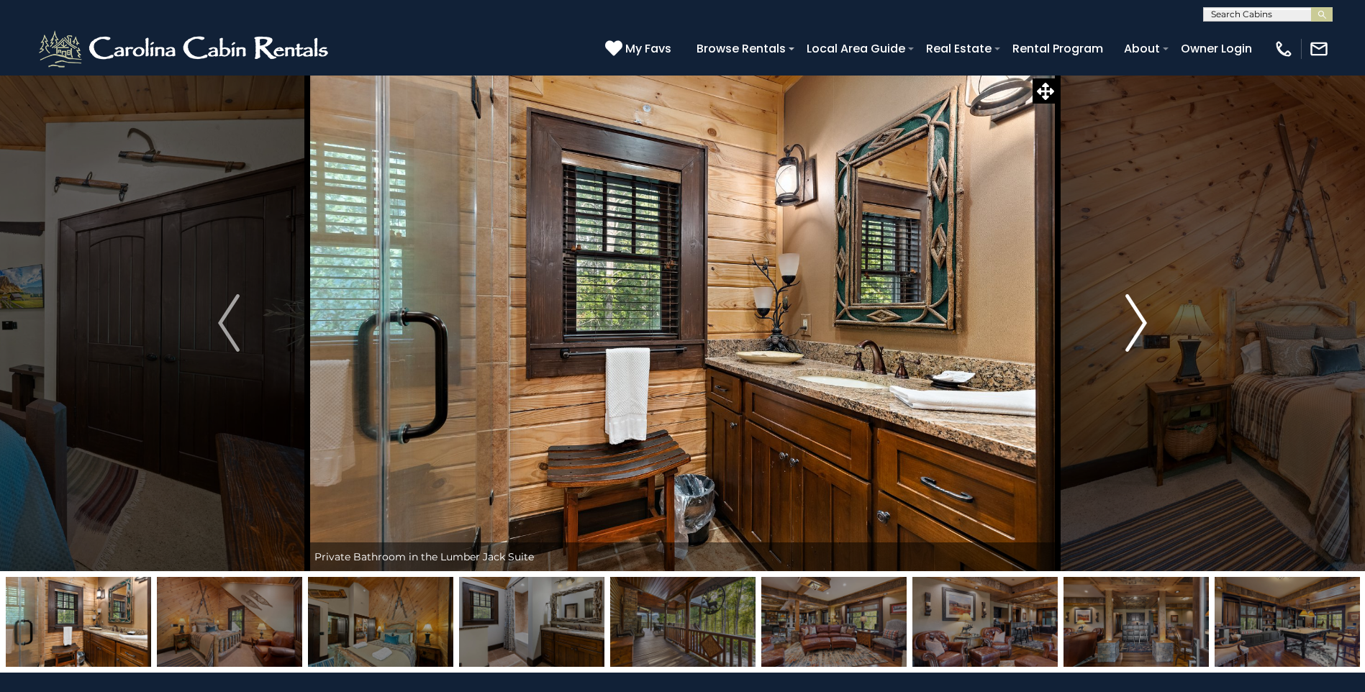
click at [1140, 319] on img "Next" at bounding box center [1136, 323] width 22 height 58
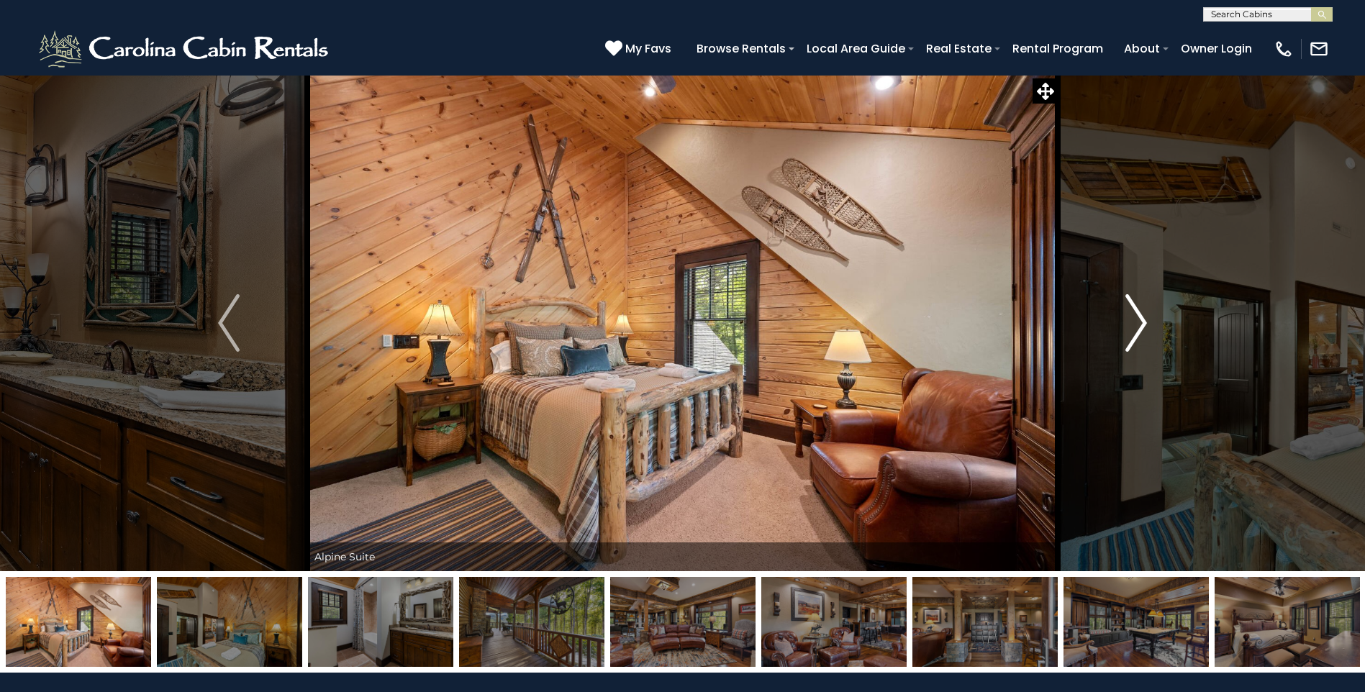
click at [1140, 319] on img "Next" at bounding box center [1136, 323] width 22 height 58
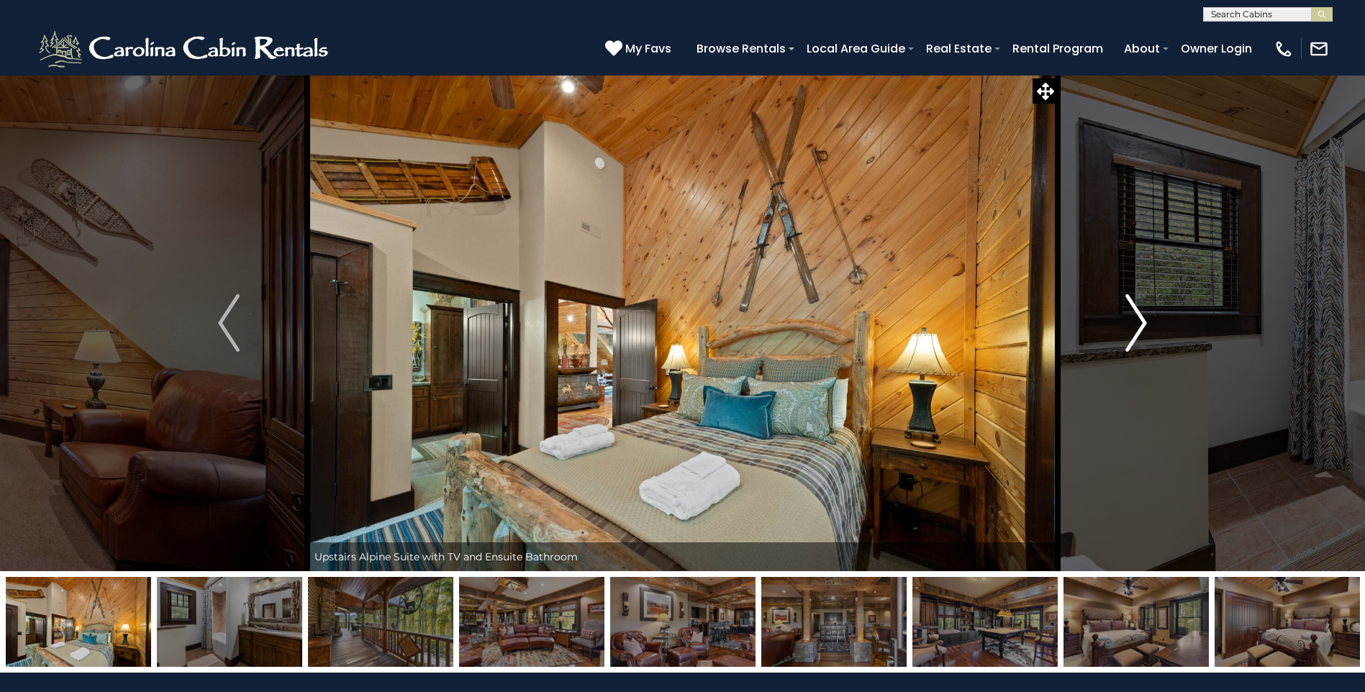
click at [1140, 319] on img "Next" at bounding box center [1136, 323] width 22 height 58
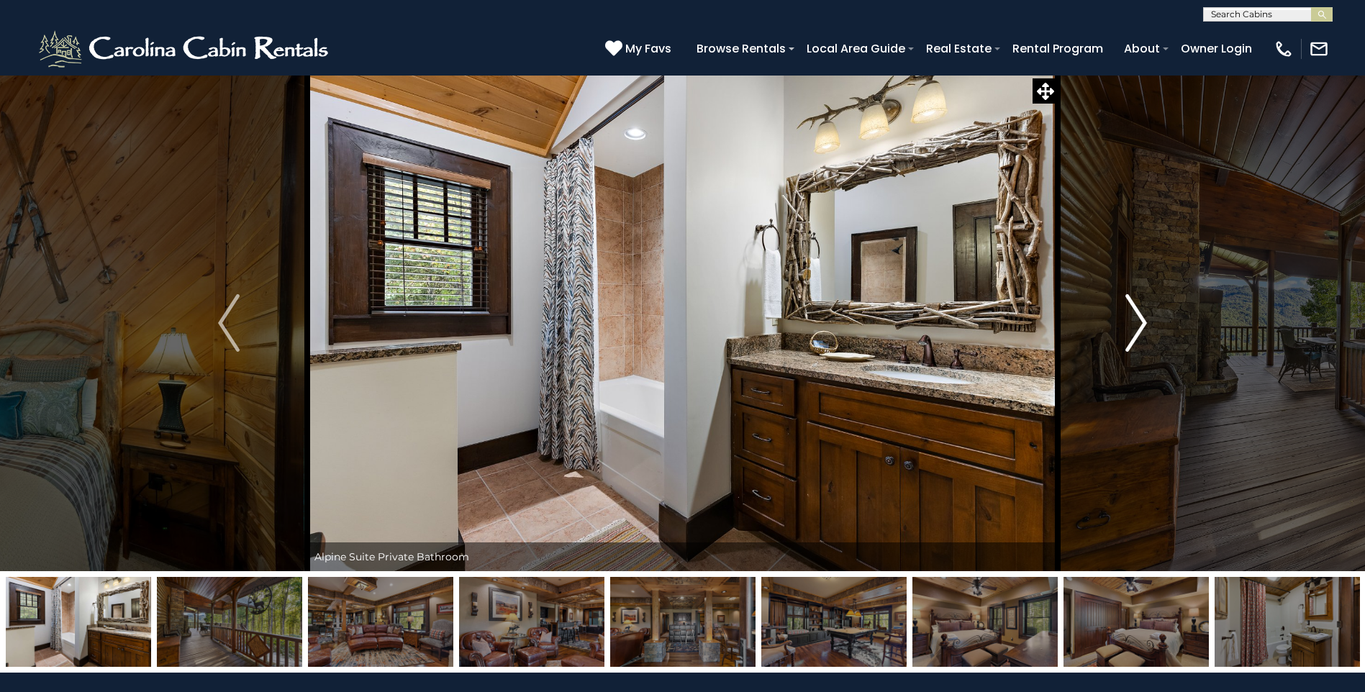
click at [1140, 319] on img "Next" at bounding box center [1136, 323] width 22 height 58
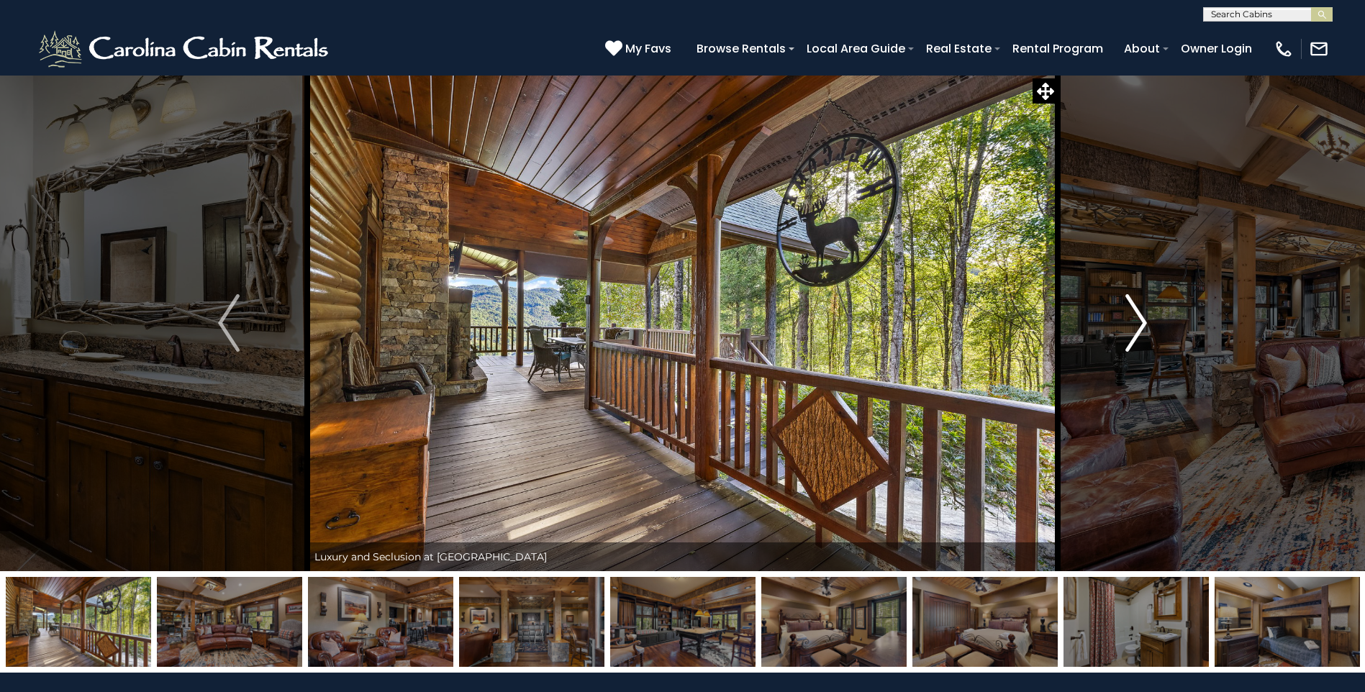
click at [1140, 319] on img "Next" at bounding box center [1136, 323] width 22 height 58
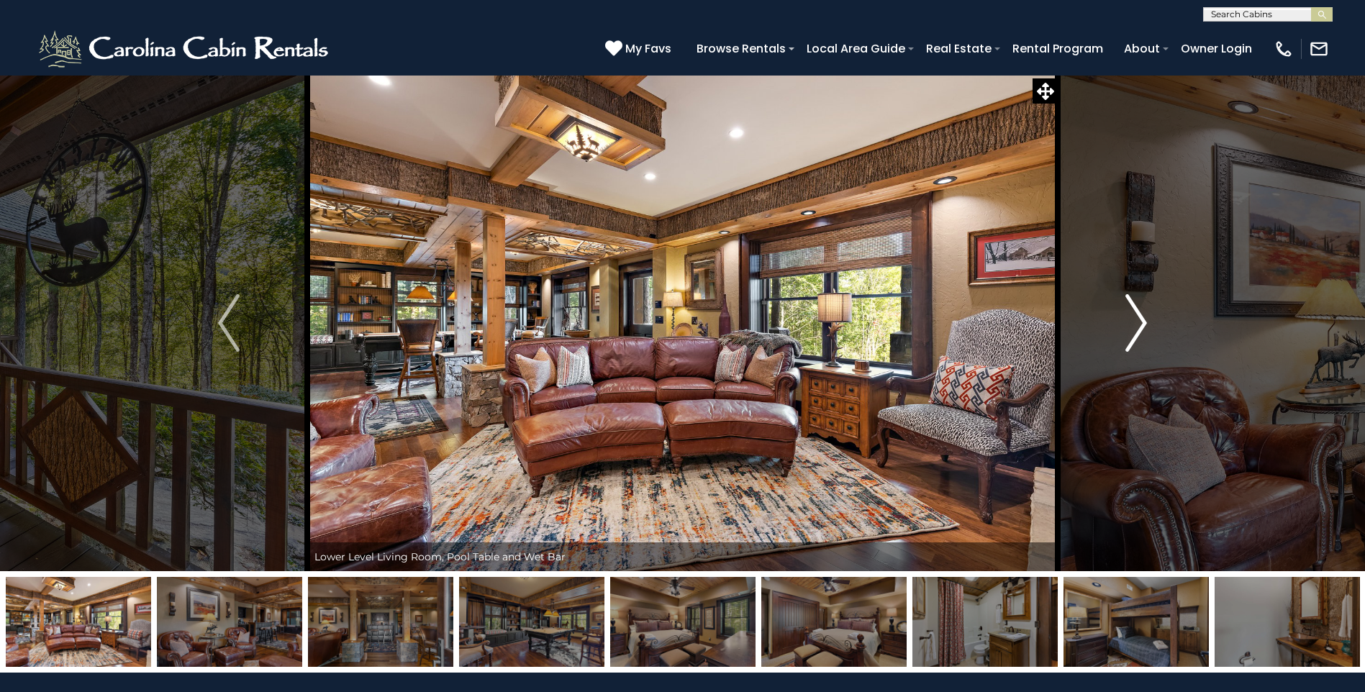
click at [1140, 319] on img "Next" at bounding box center [1136, 323] width 22 height 58
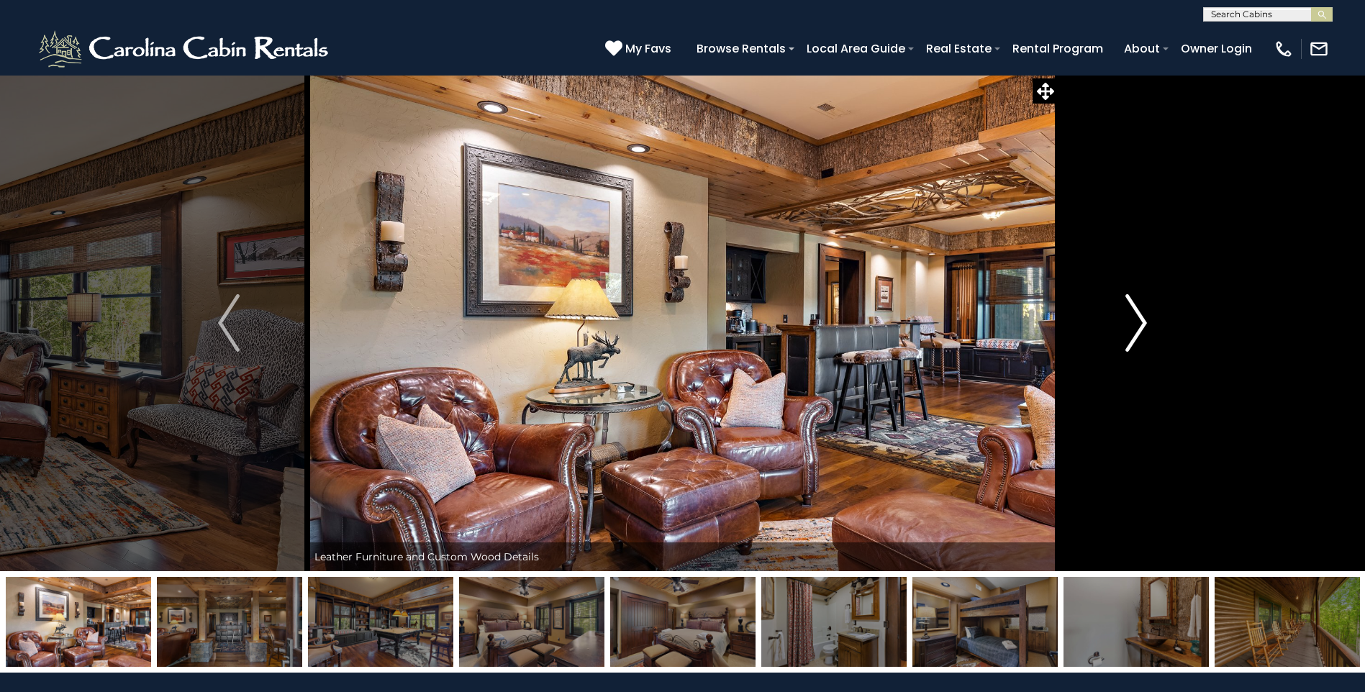
click at [1140, 319] on img "Next" at bounding box center [1136, 323] width 22 height 58
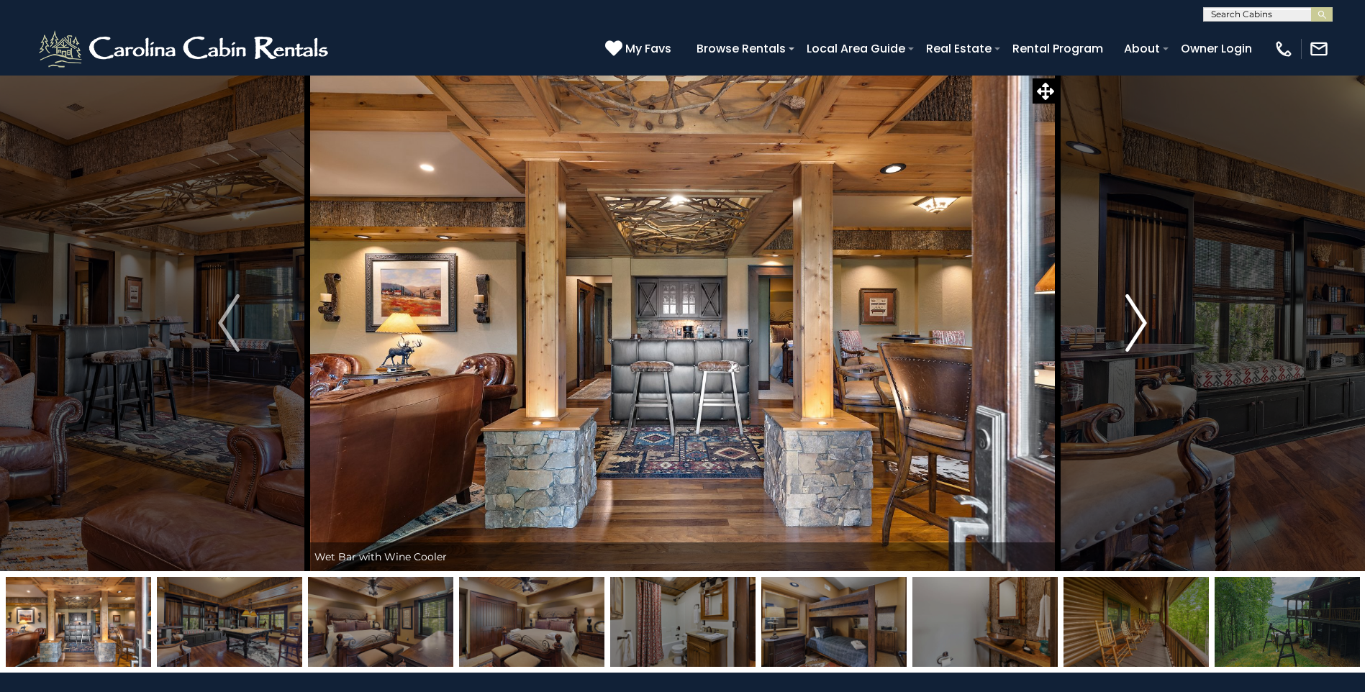
click at [1140, 319] on img "Next" at bounding box center [1136, 323] width 22 height 58
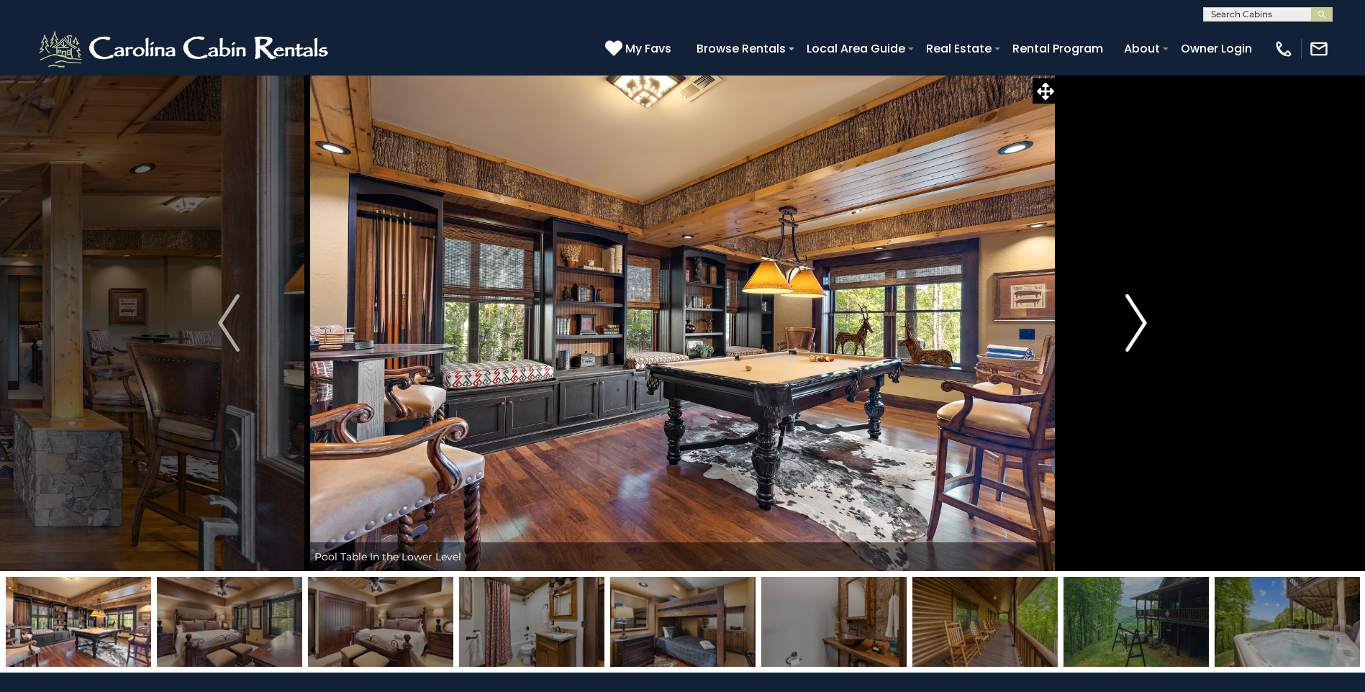
click at [1140, 319] on img "Next" at bounding box center [1136, 323] width 22 height 58
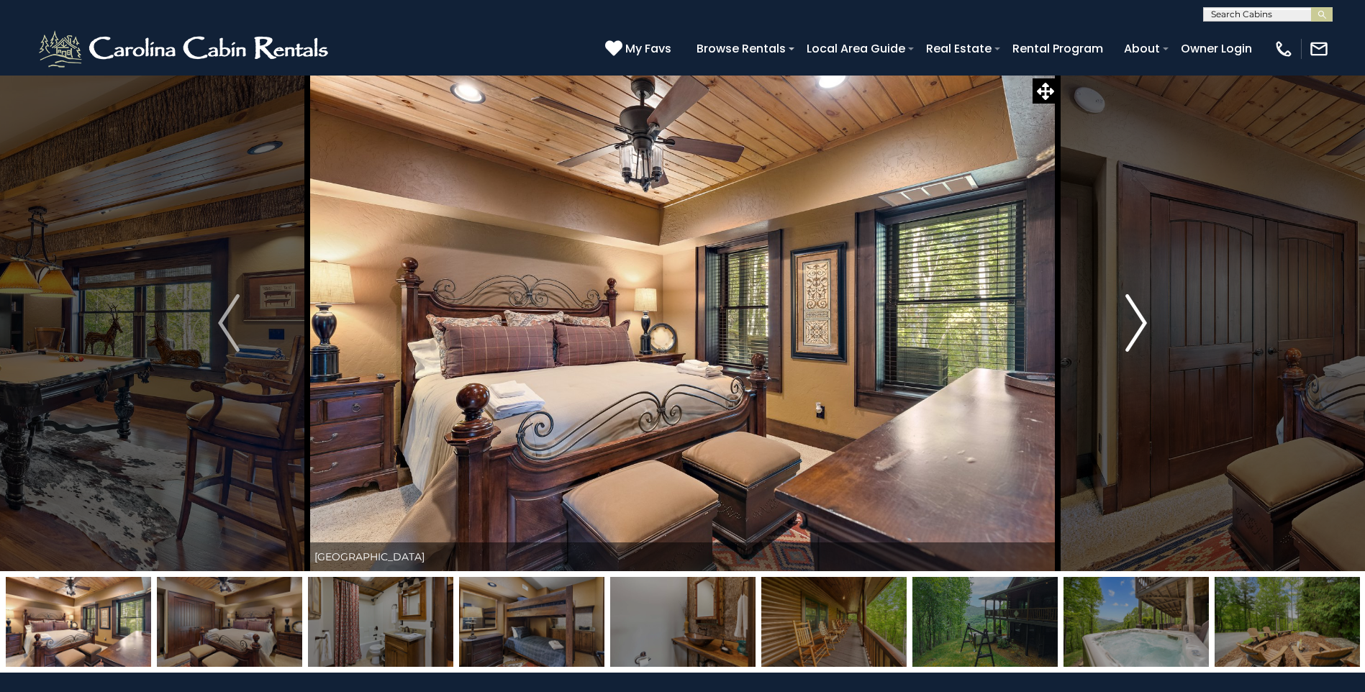
click at [1140, 319] on img "Next" at bounding box center [1136, 323] width 22 height 58
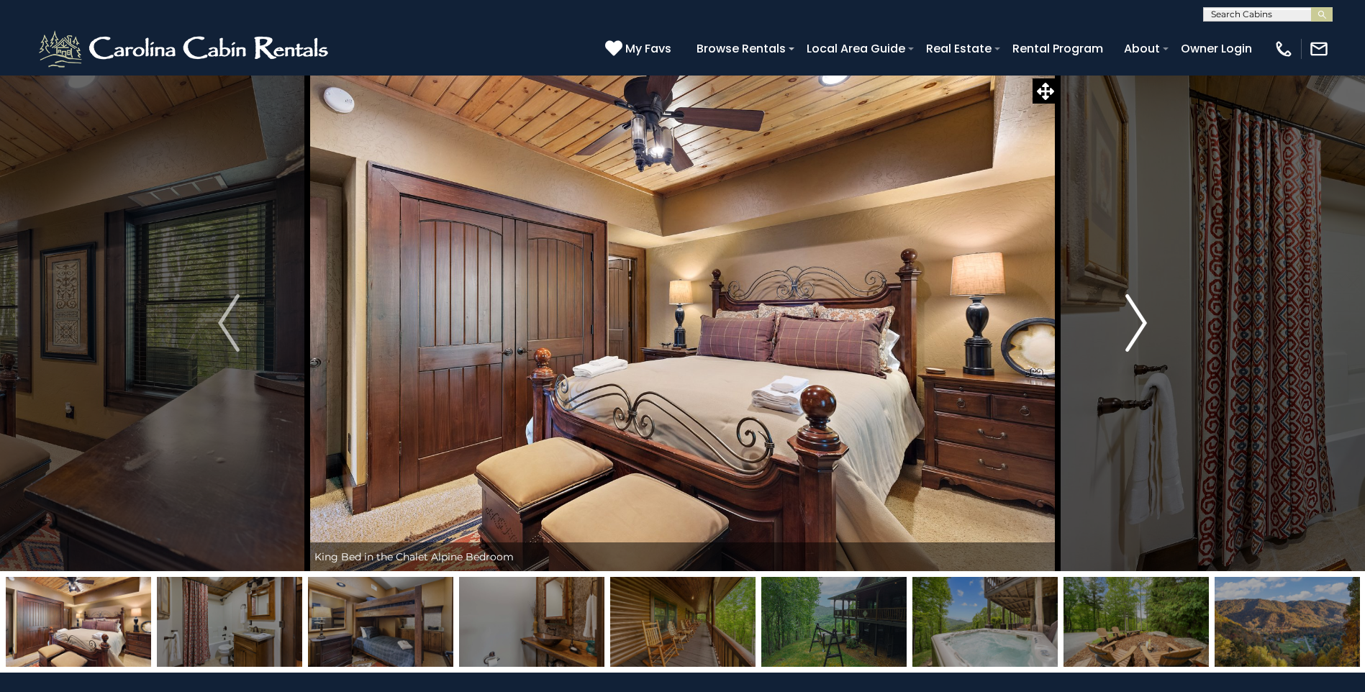
click at [1140, 319] on img "Next" at bounding box center [1136, 323] width 22 height 58
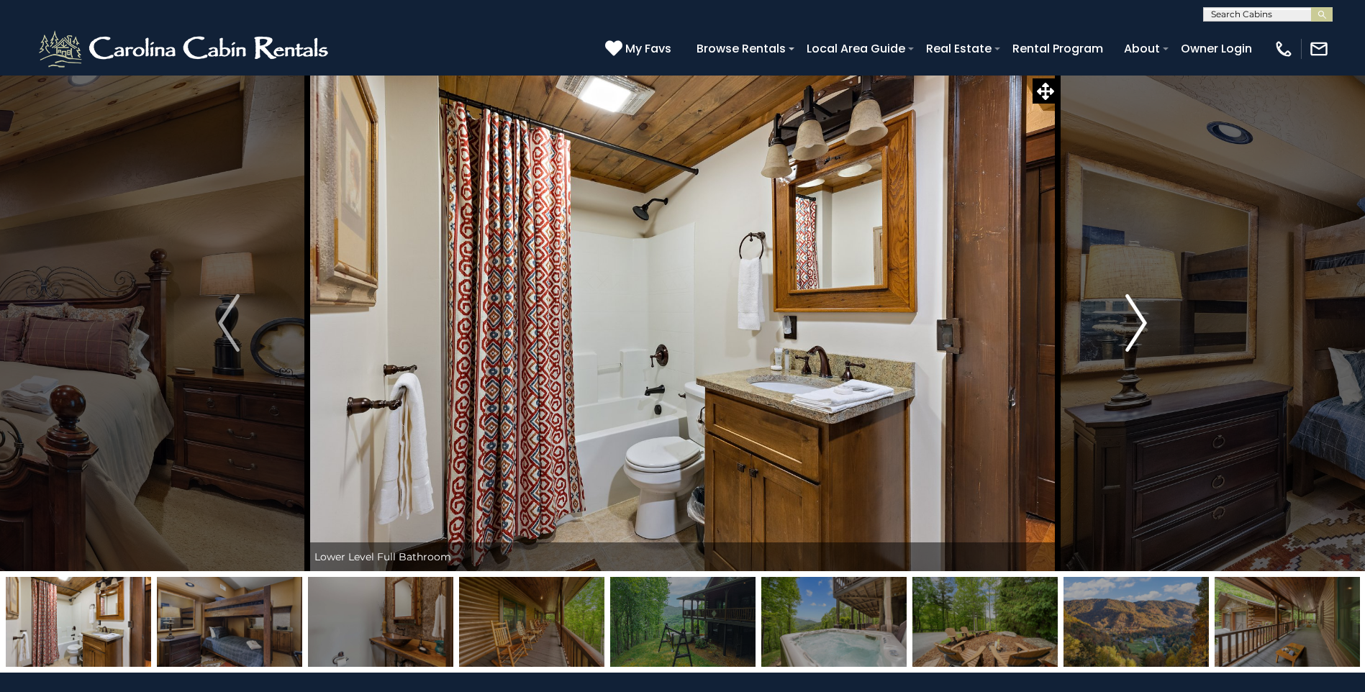
click at [1131, 325] on img "Next" at bounding box center [1136, 323] width 22 height 58
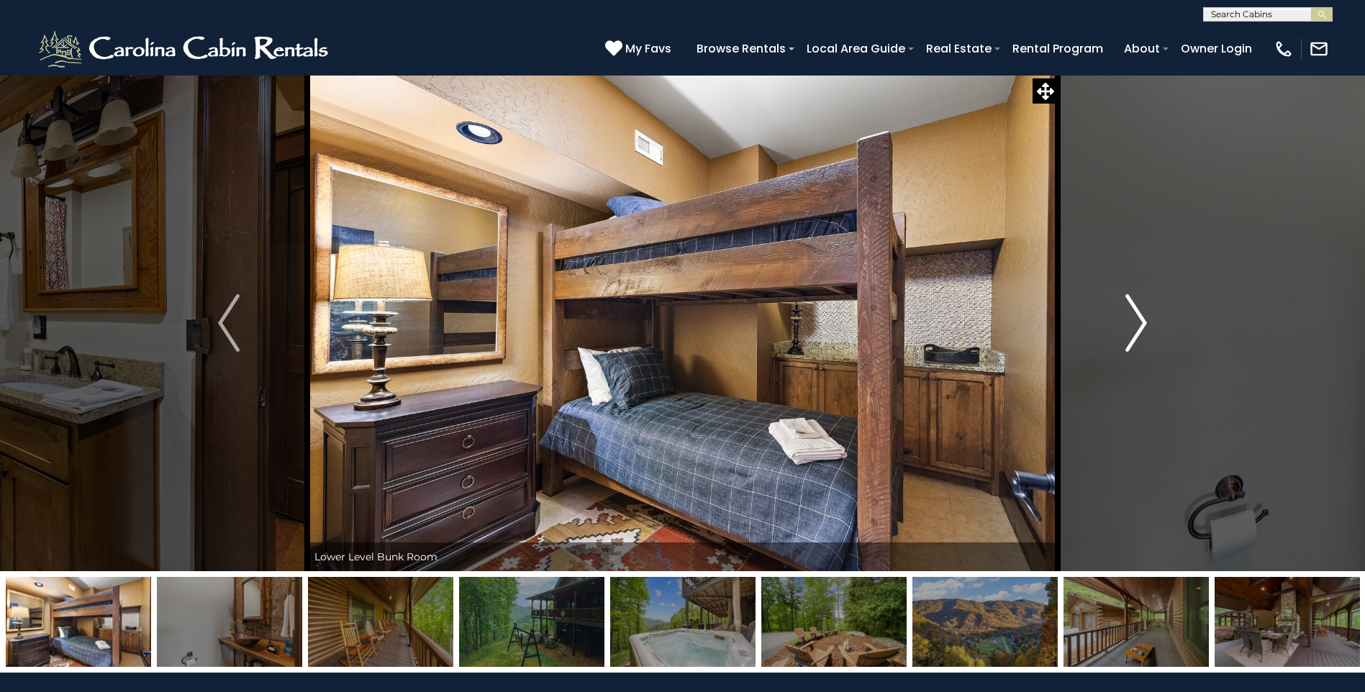
click at [1131, 325] on img "Next" at bounding box center [1136, 323] width 22 height 58
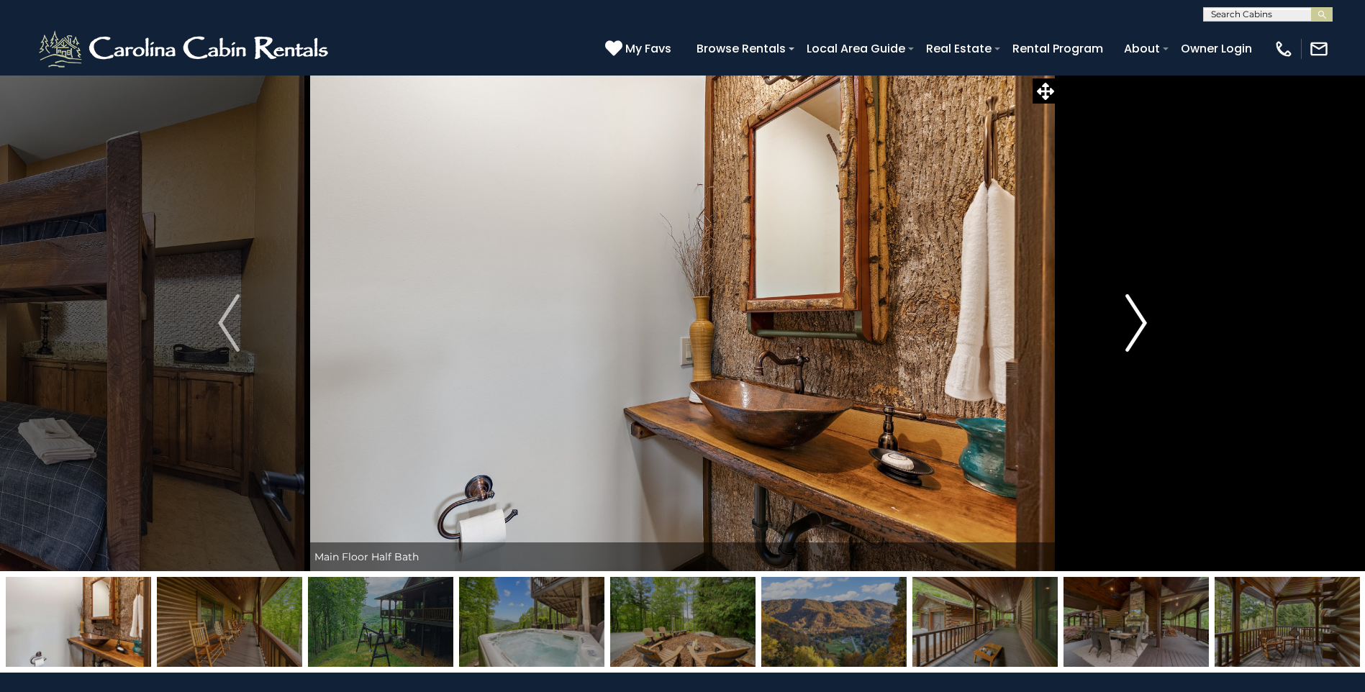
click at [1131, 325] on img "Next" at bounding box center [1136, 323] width 22 height 58
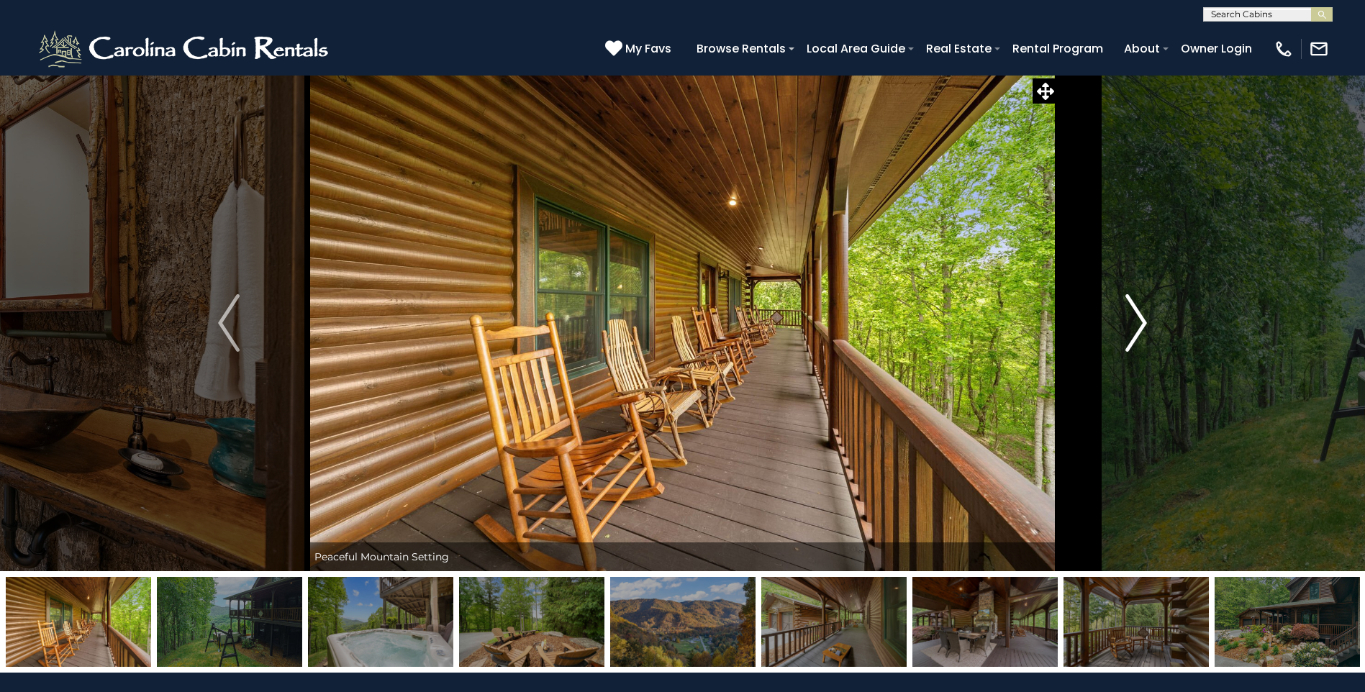
click at [1131, 325] on img "Next" at bounding box center [1136, 323] width 22 height 58
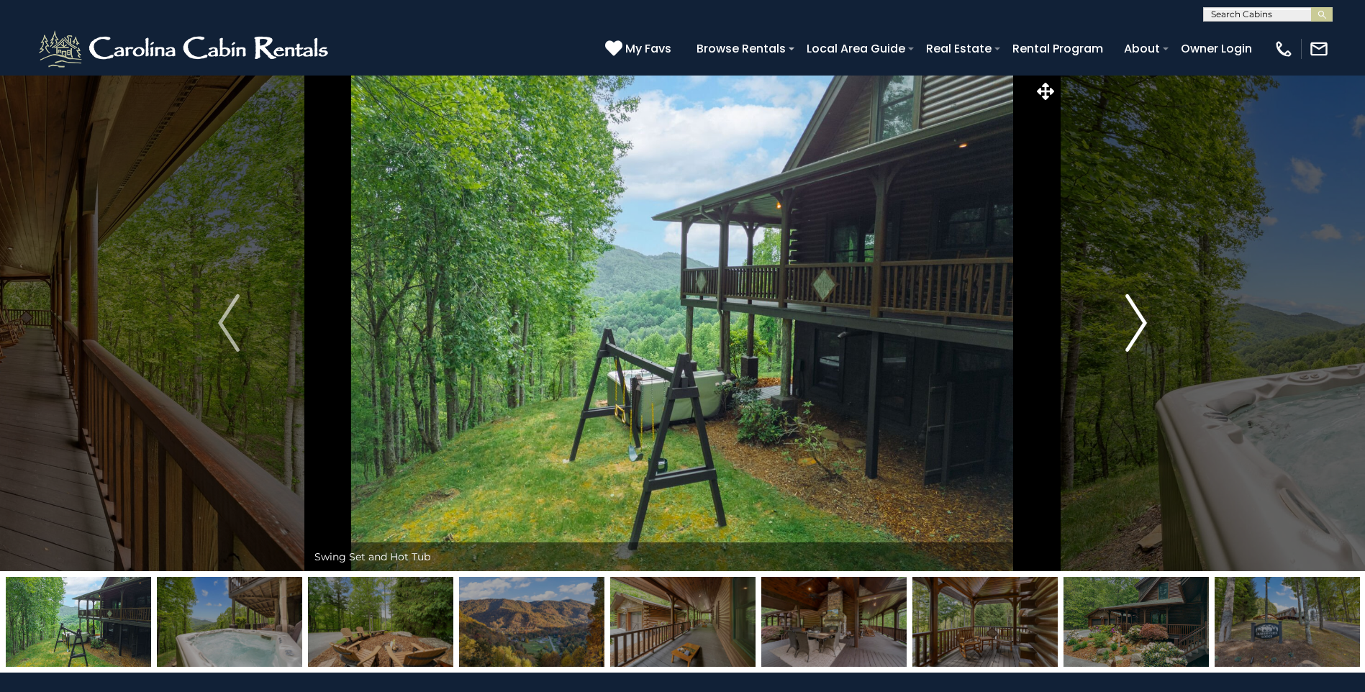
click at [1131, 325] on img "Next" at bounding box center [1136, 323] width 22 height 58
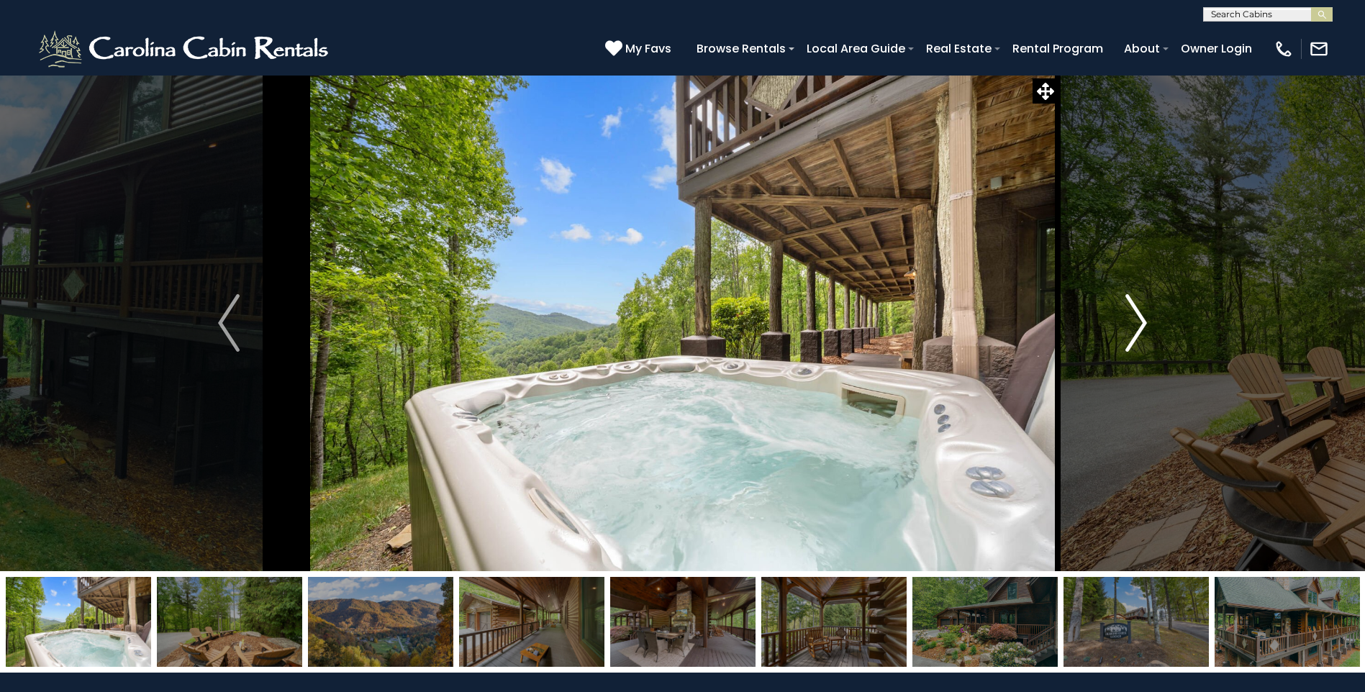
click at [1131, 325] on img "Next" at bounding box center [1136, 323] width 22 height 58
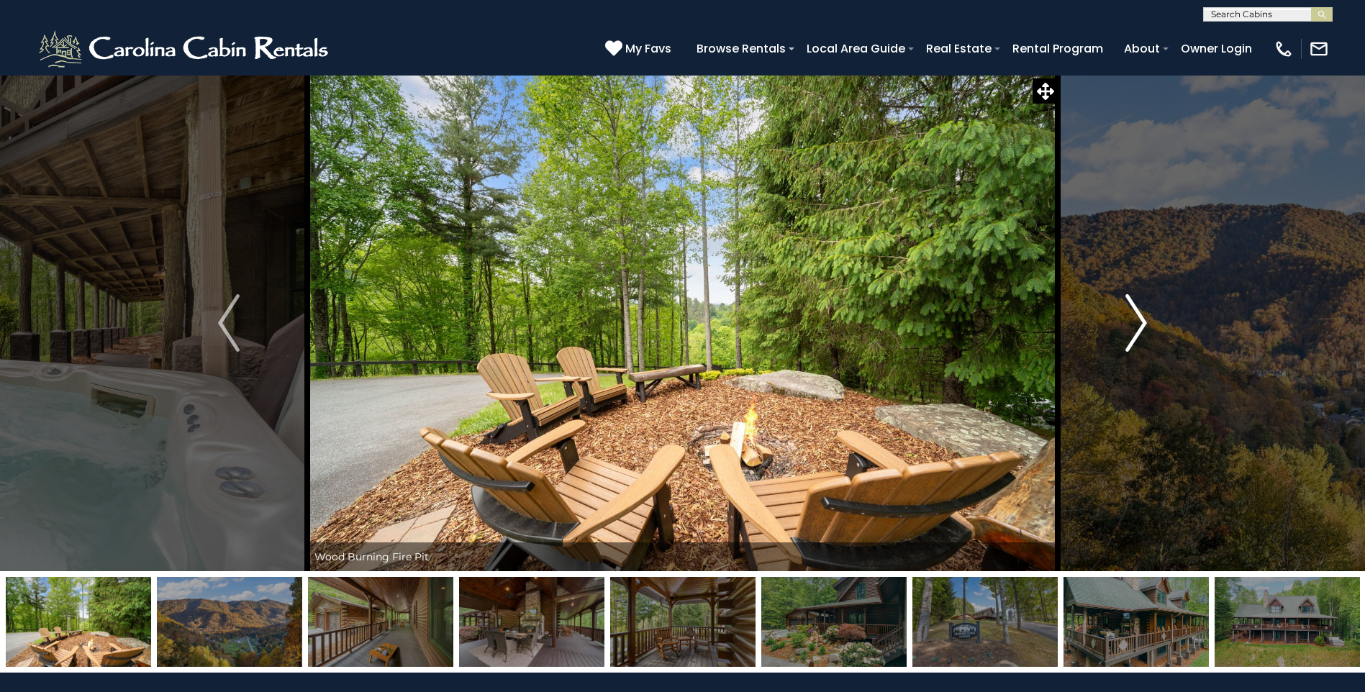
click at [1131, 325] on img "Next" at bounding box center [1136, 323] width 22 height 58
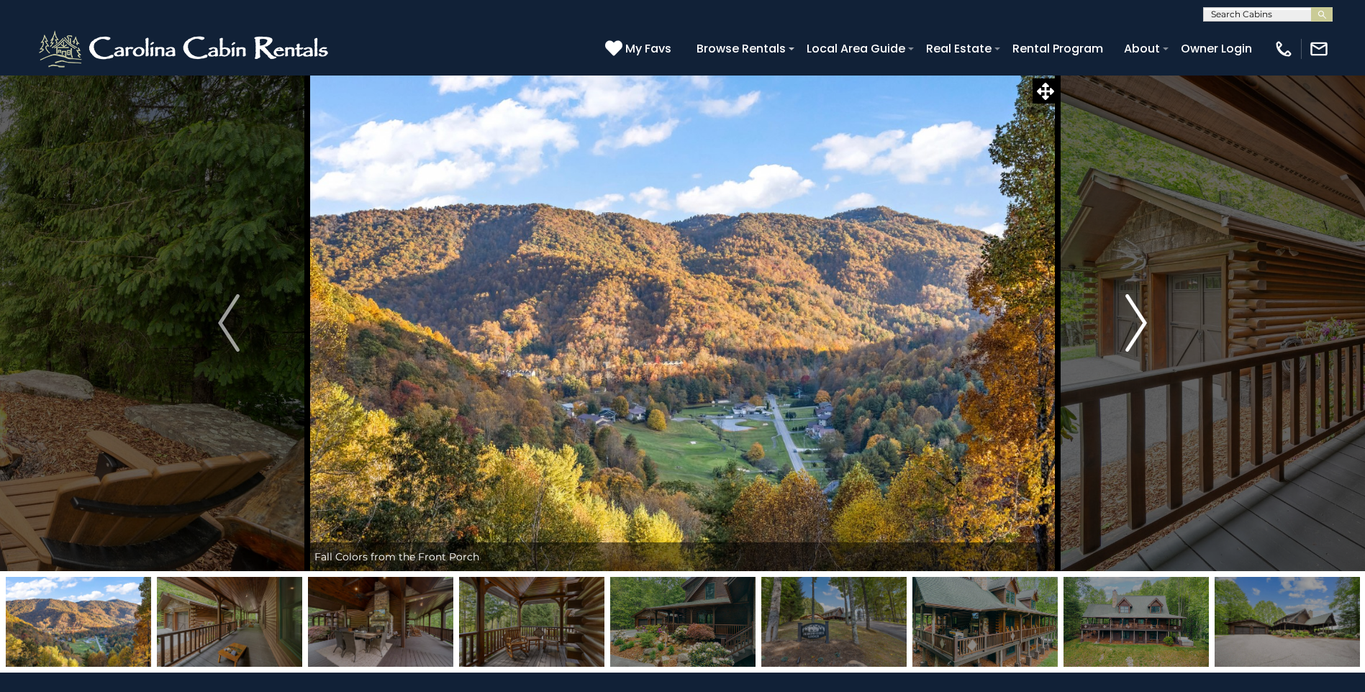
click at [1131, 325] on img "Next" at bounding box center [1136, 323] width 22 height 58
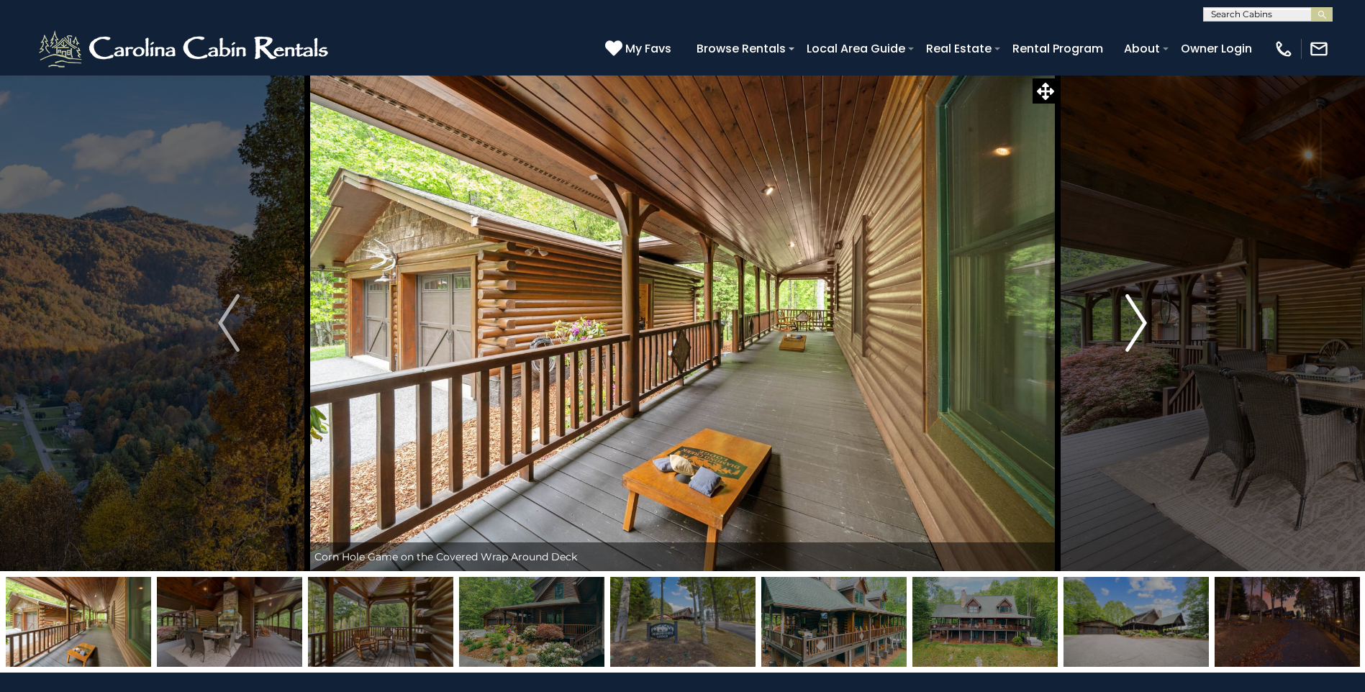
click at [1131, 325] on img "Next" at bounding box center [1136, 323] width 22 height 58
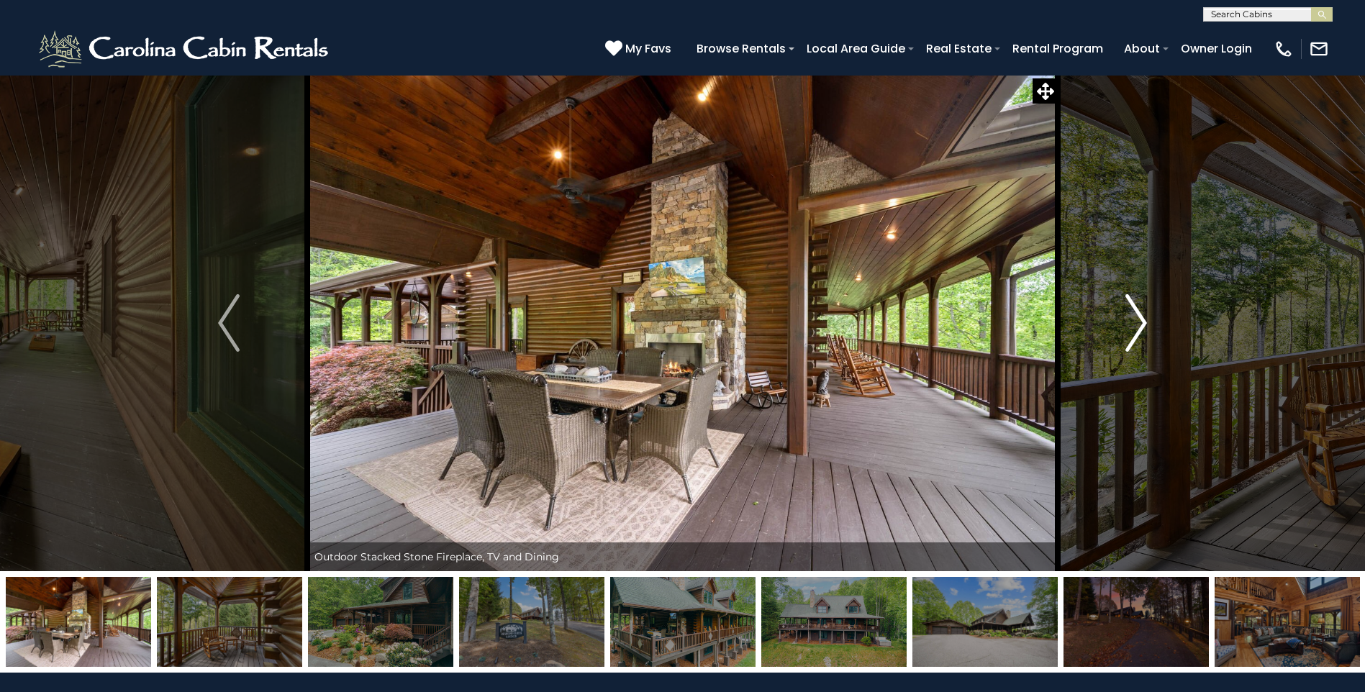
click at [1131, 325] on img "Next" at bounding box center [1136, 323] width 22 height 58
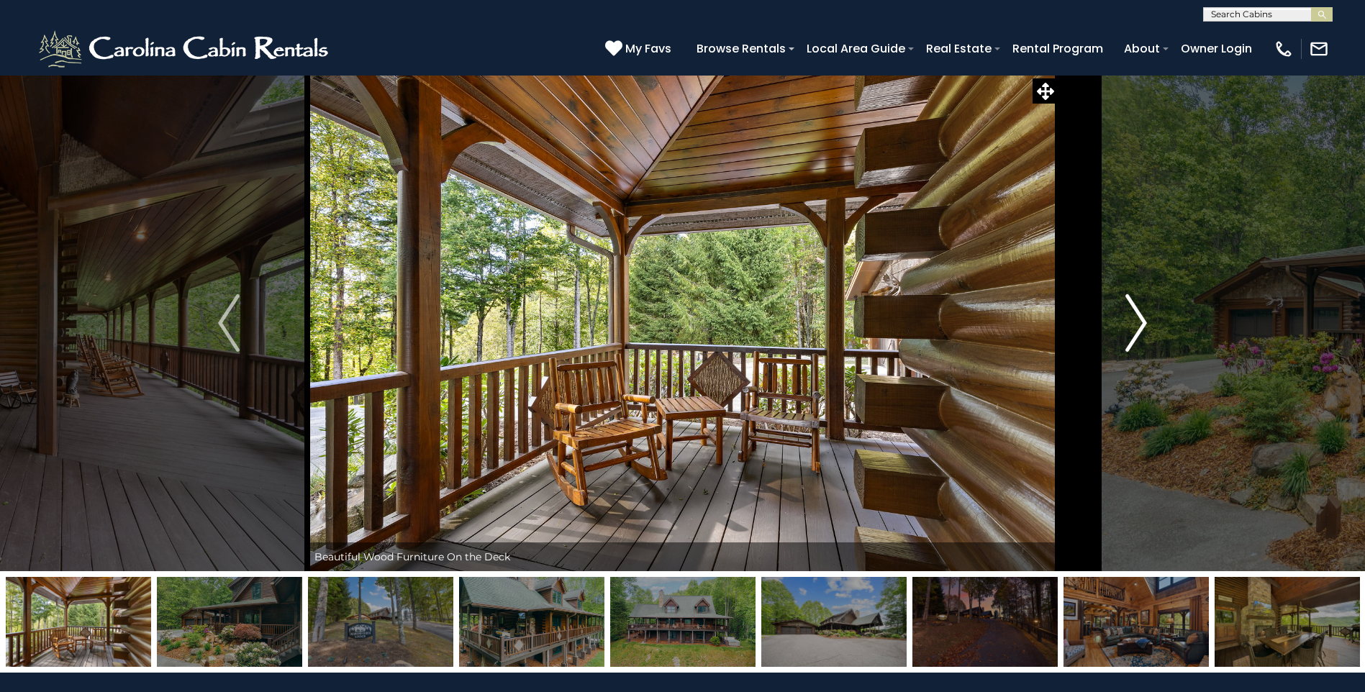
click at [1131, 325] on img "Next" at bounding box center [1136, 323] width 22 height 58
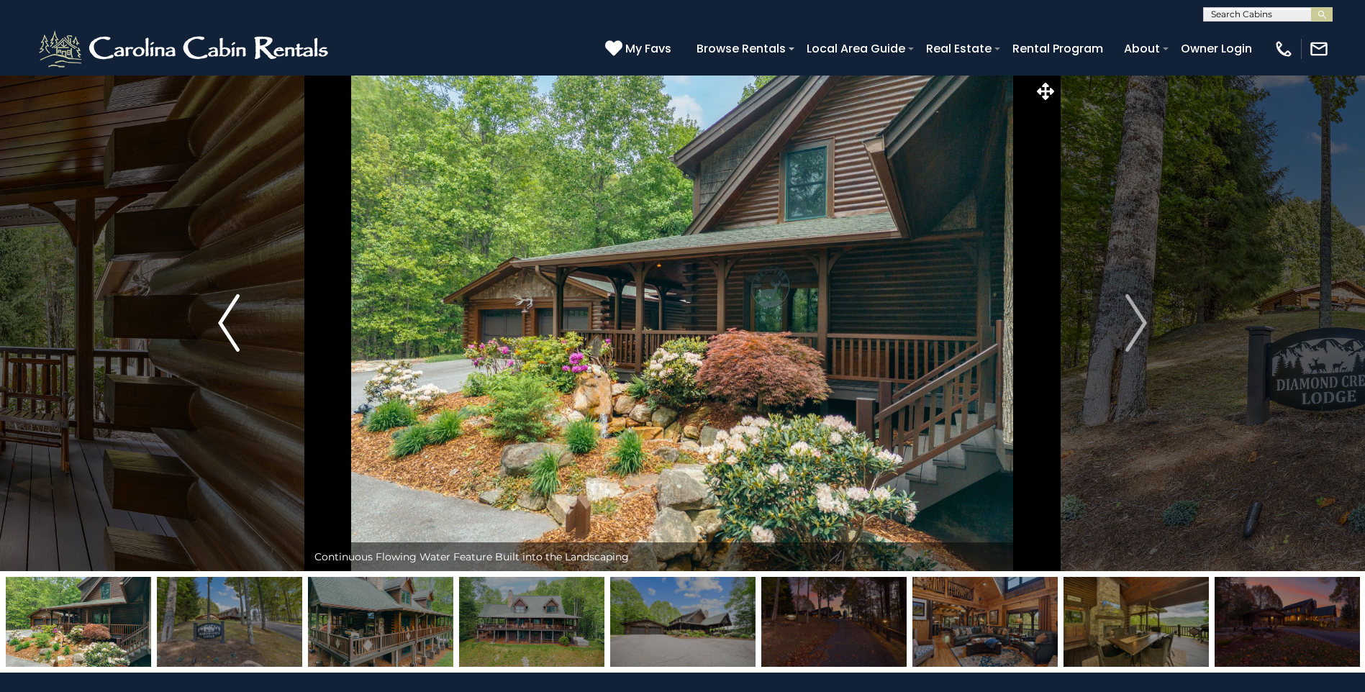
click at [233, 345] on img "Previous" at bounding box center [229, 323] width 22 height 58
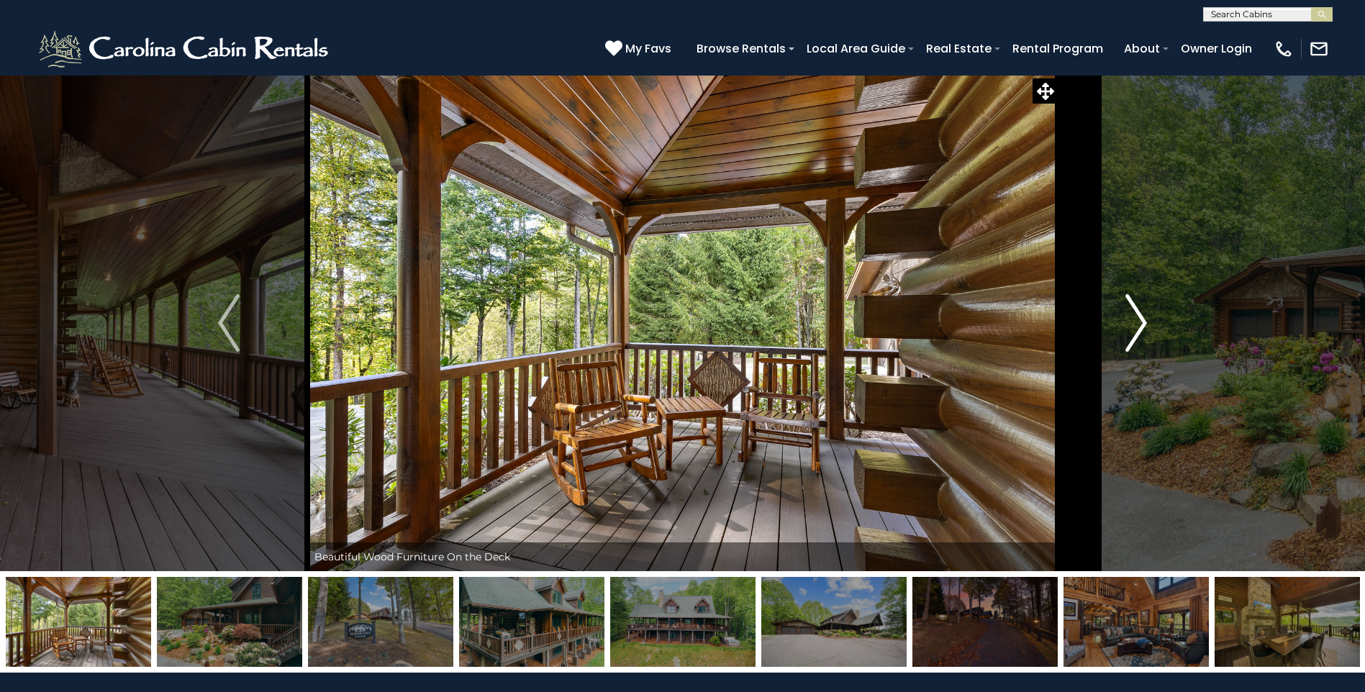
click at [1133, 333] on img "Next" at bounding box center [1136, 323] width 22 height 58
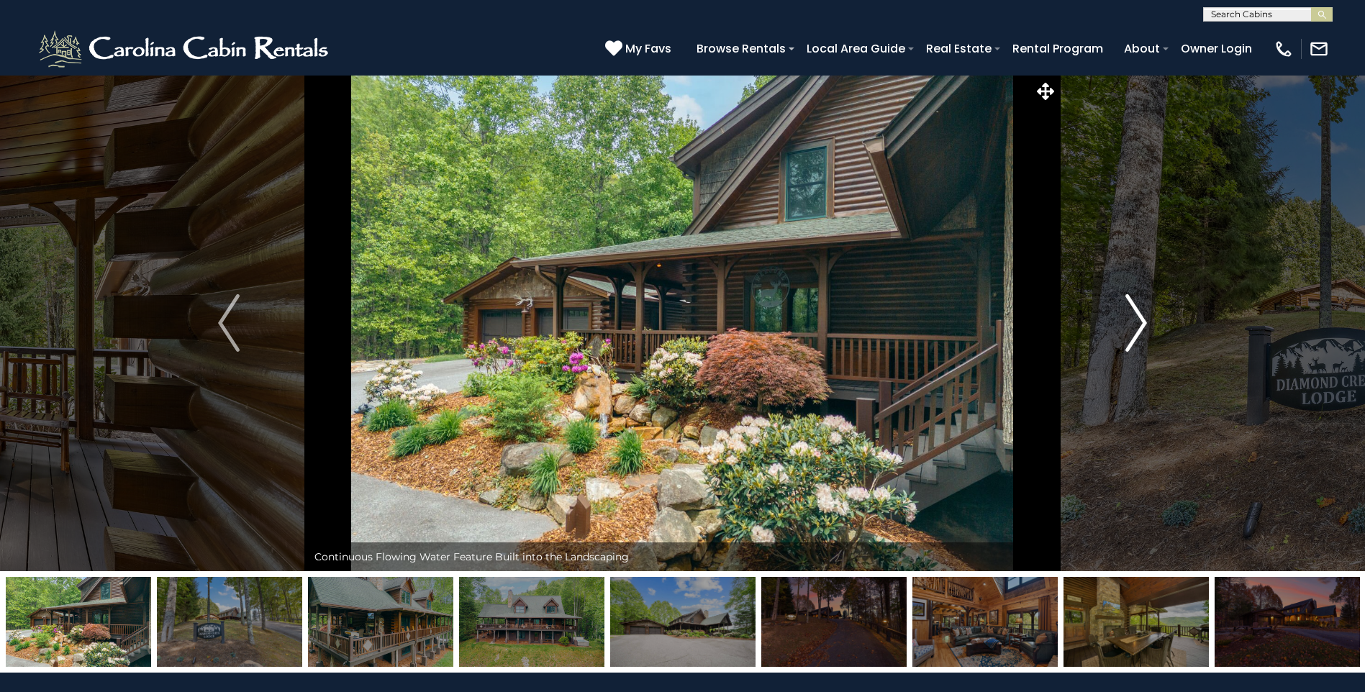
click at [1133, 333] on img "Next" at bounding box center [1136, 323] width 22 height 58
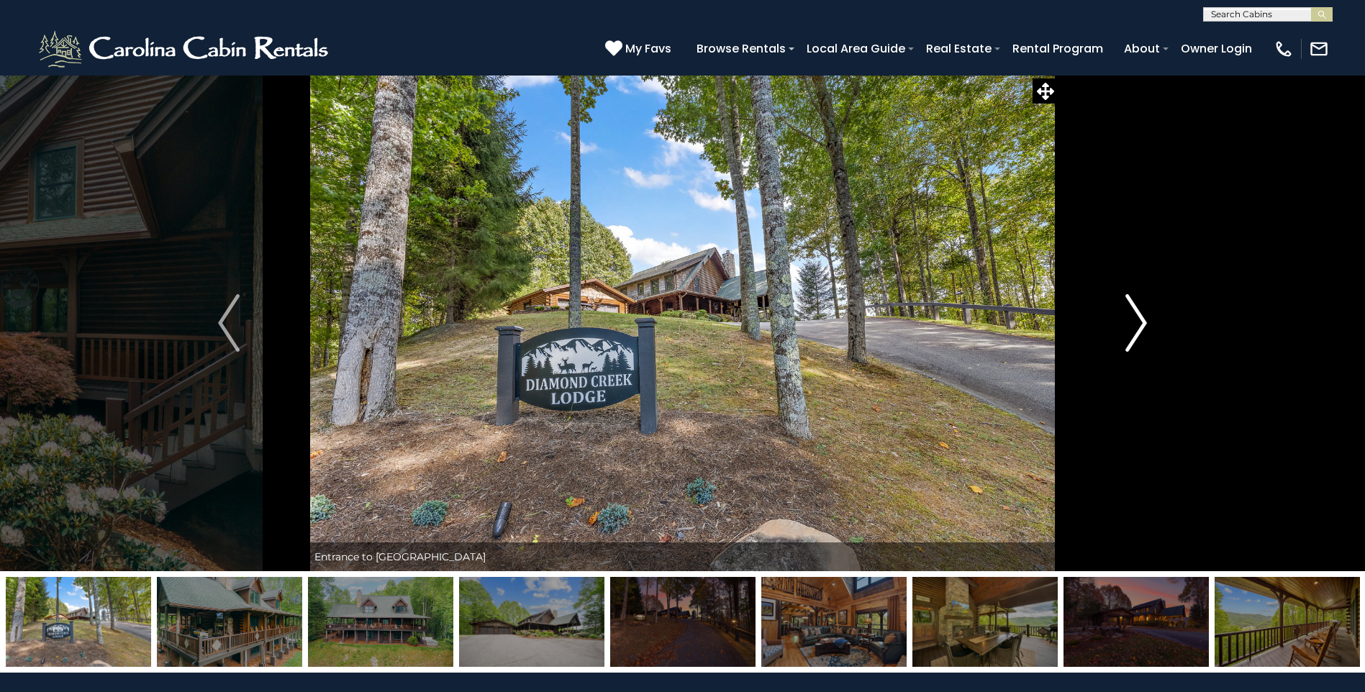
click at [1133, 333] on img "Next" at bounding box center [1136, 323] width 22 height 58
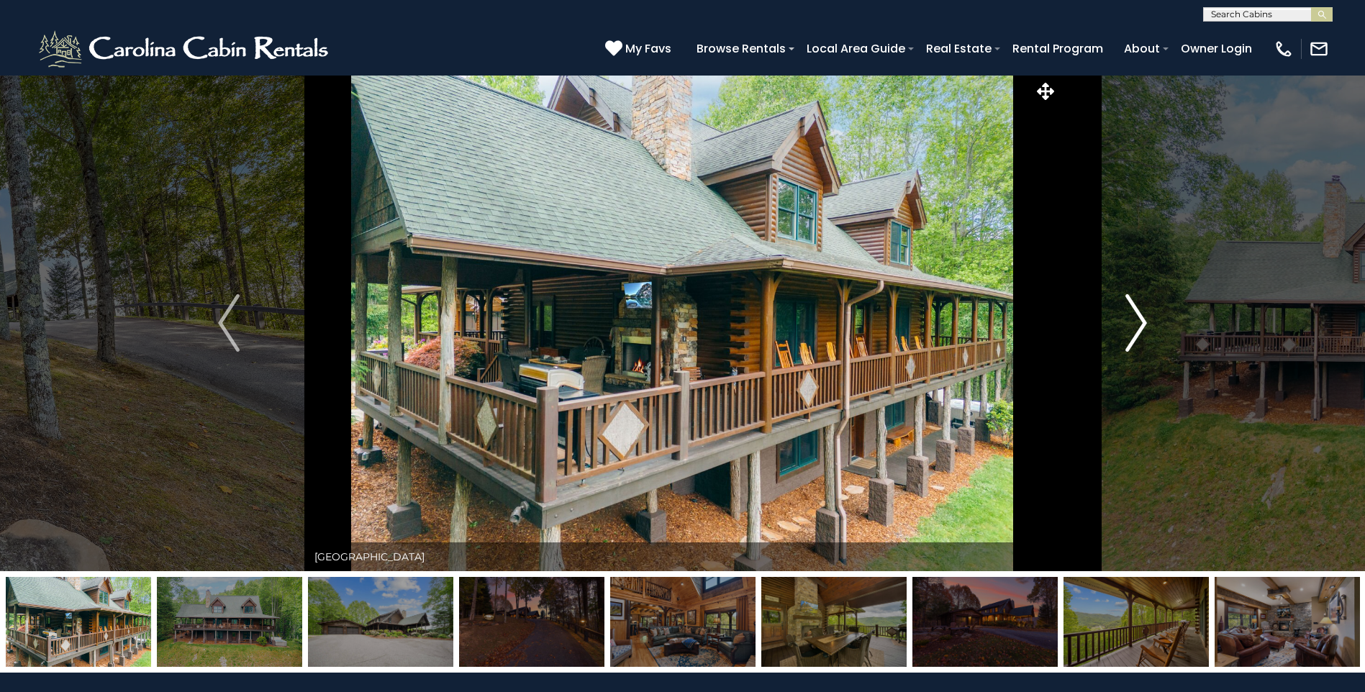
click at [1133, 333] on img "Next" at bounding box center [1136, 323] width 22 height 58
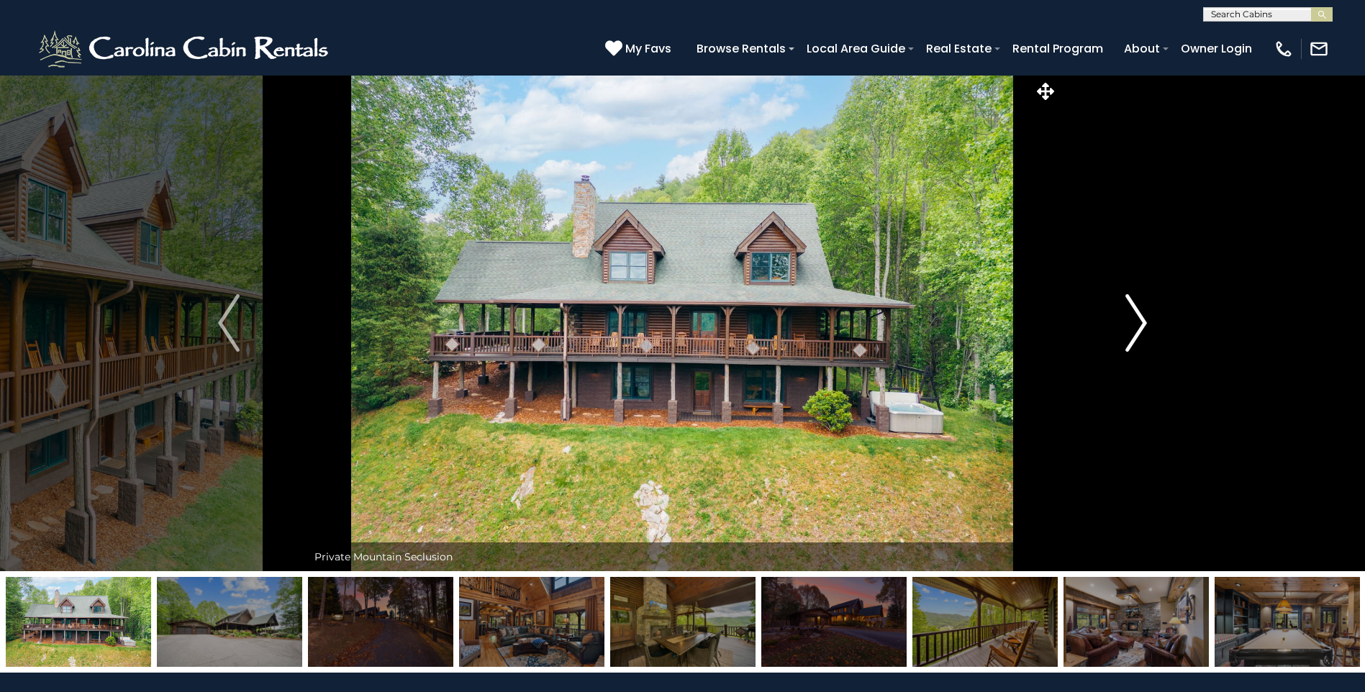
click at [1133, 333] on img "Next" at bounding box center [1136, 323] width 22 height 58
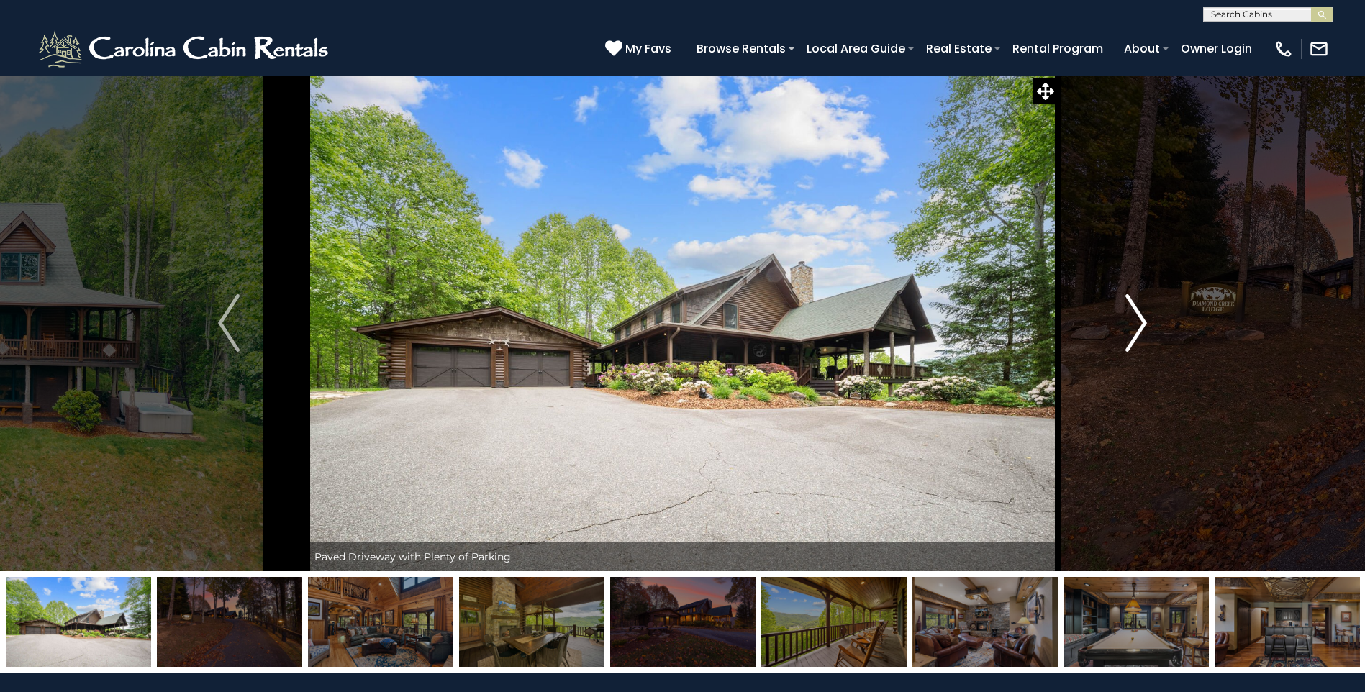
click at [1133, 333] on img "Next" at bounding box center [1136, 323] width 22 height 58
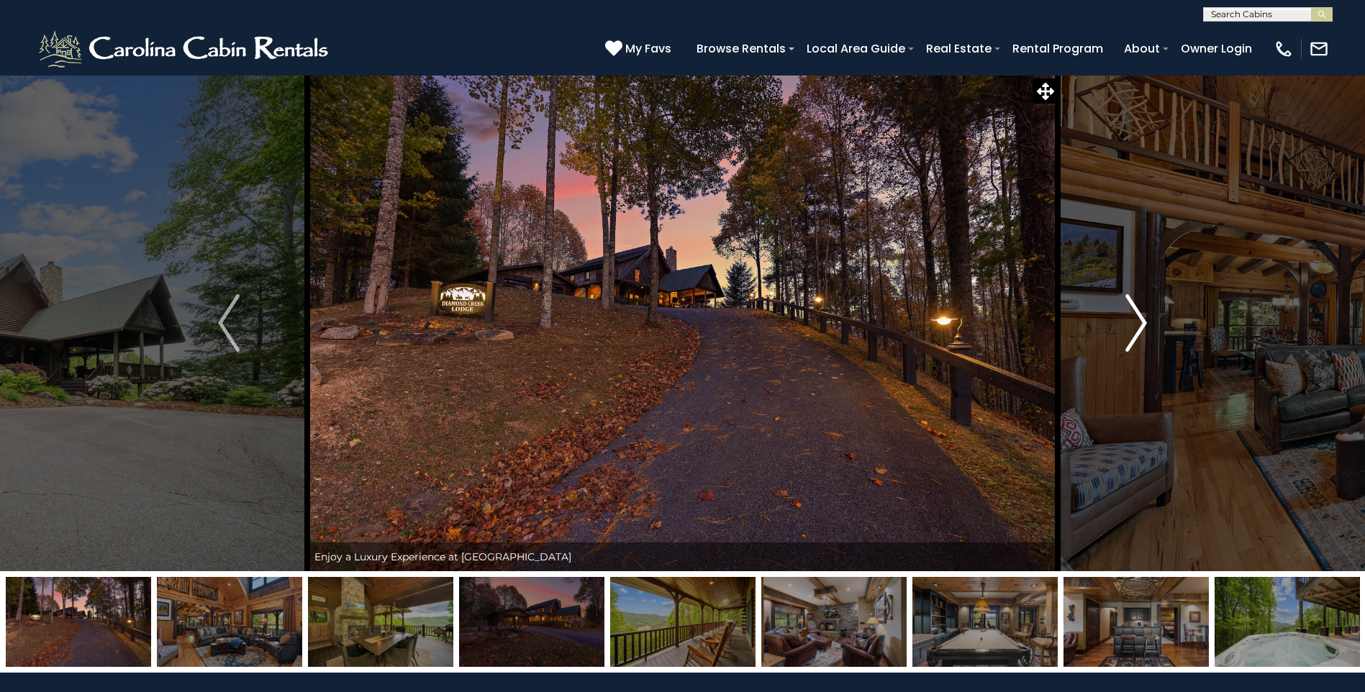
click at [1133, 333] on img "Next" at bounding box center [1136, 323] width 22 height 58
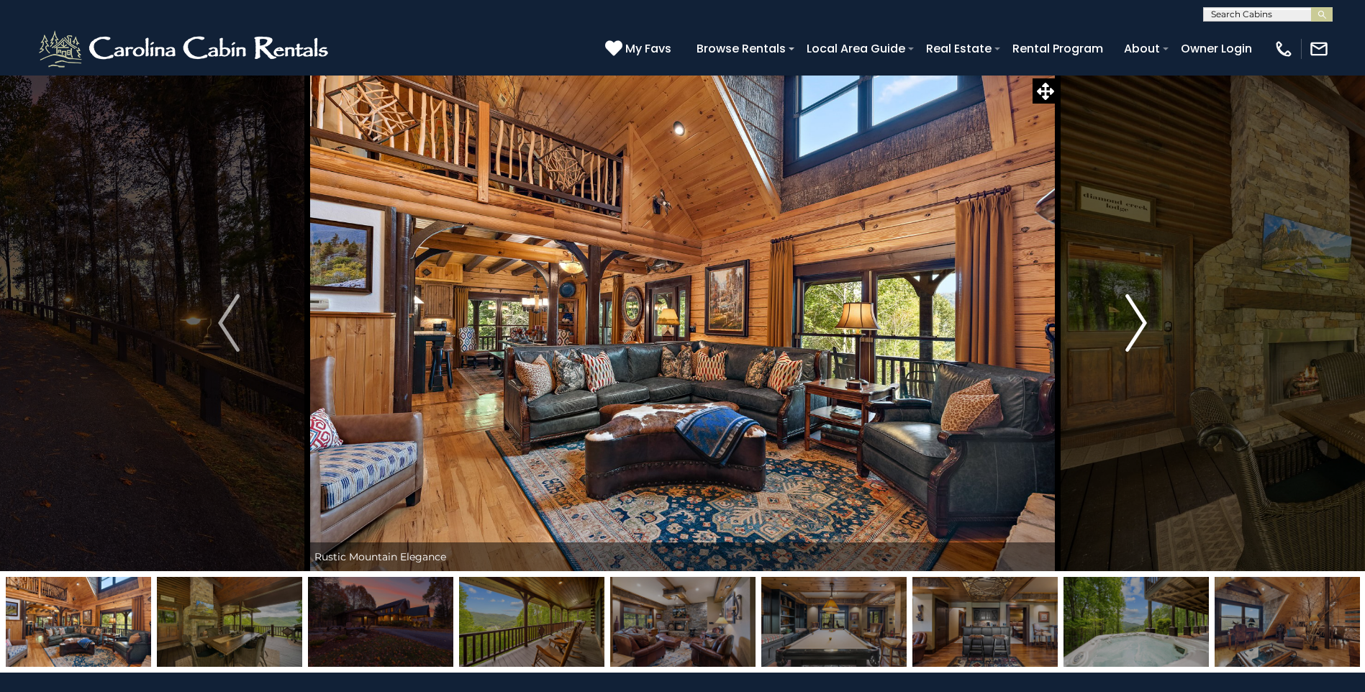
click at [1133, 333] on img "Next" at bounding box center [1136, 323] width 22 height 58
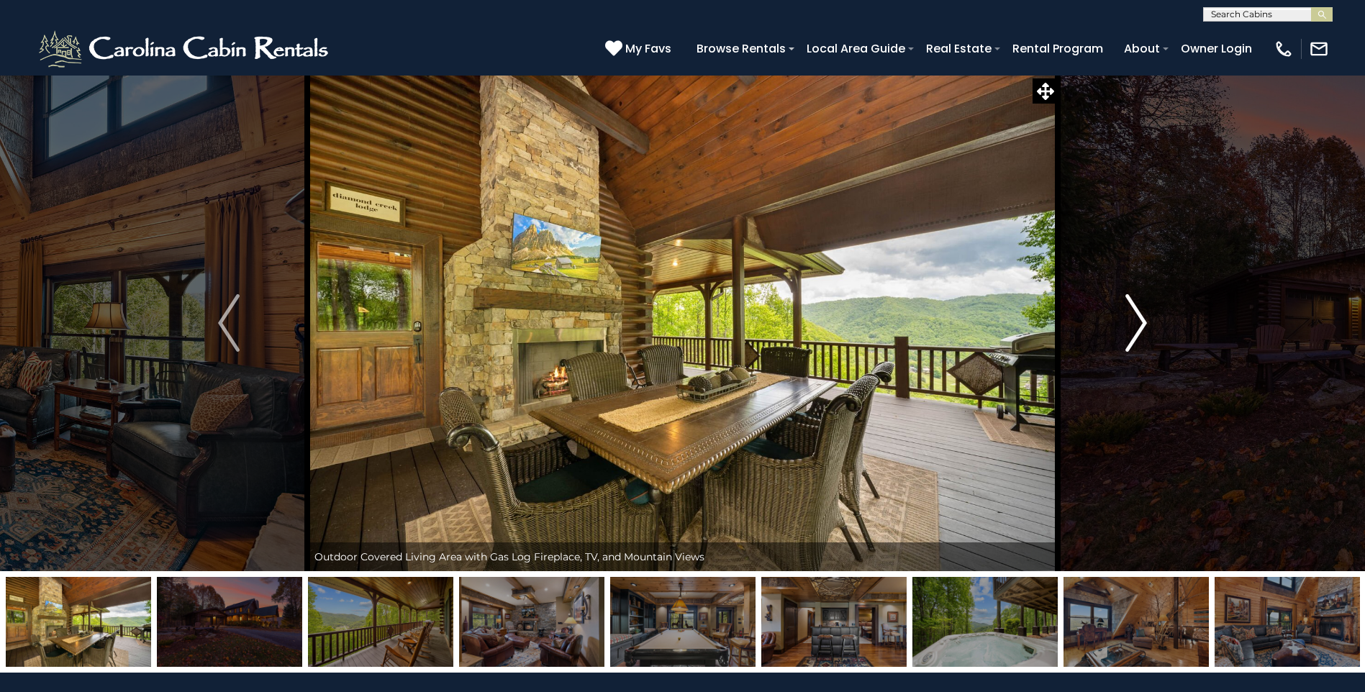
click at [1133, 333] on img "Next" at bounding box center [1136, 323] width 22 height 58
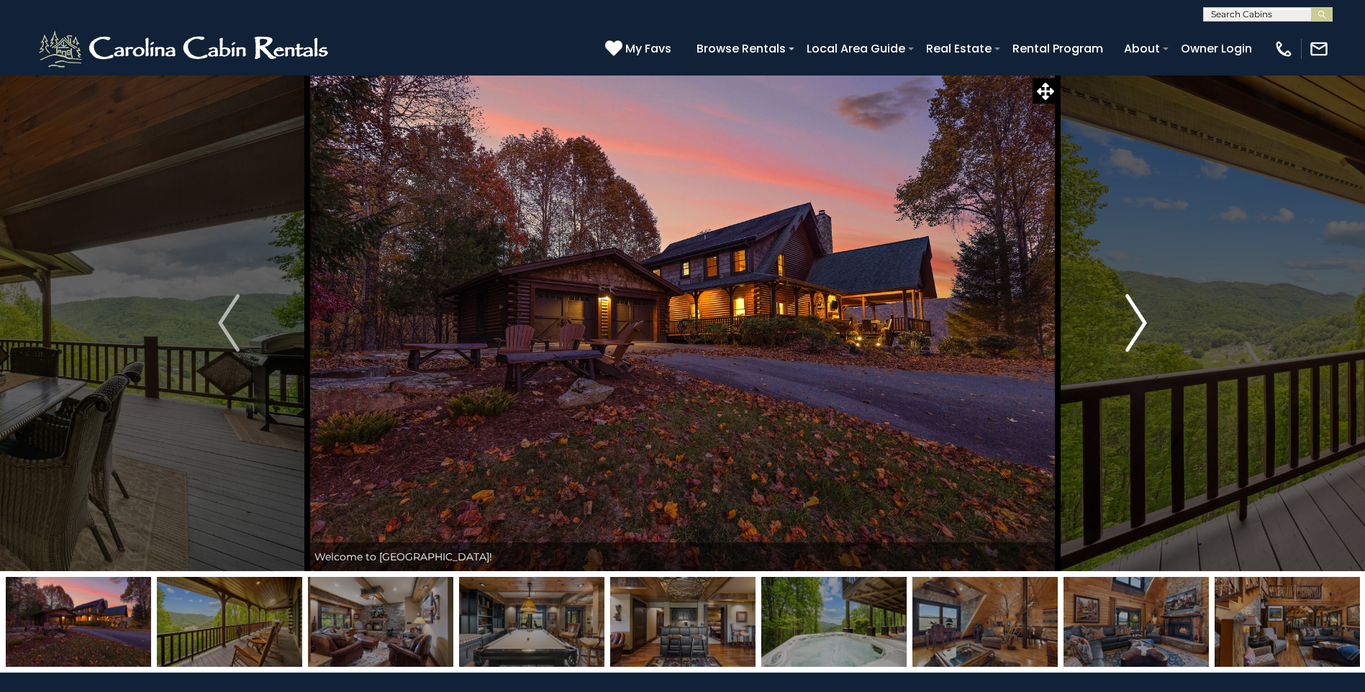
click at [1133, 333] on img "Next" at bounding box center [1136, 323] width 22 height 58
